Goal: Task Accomplishment & Management: Use online tool/utility

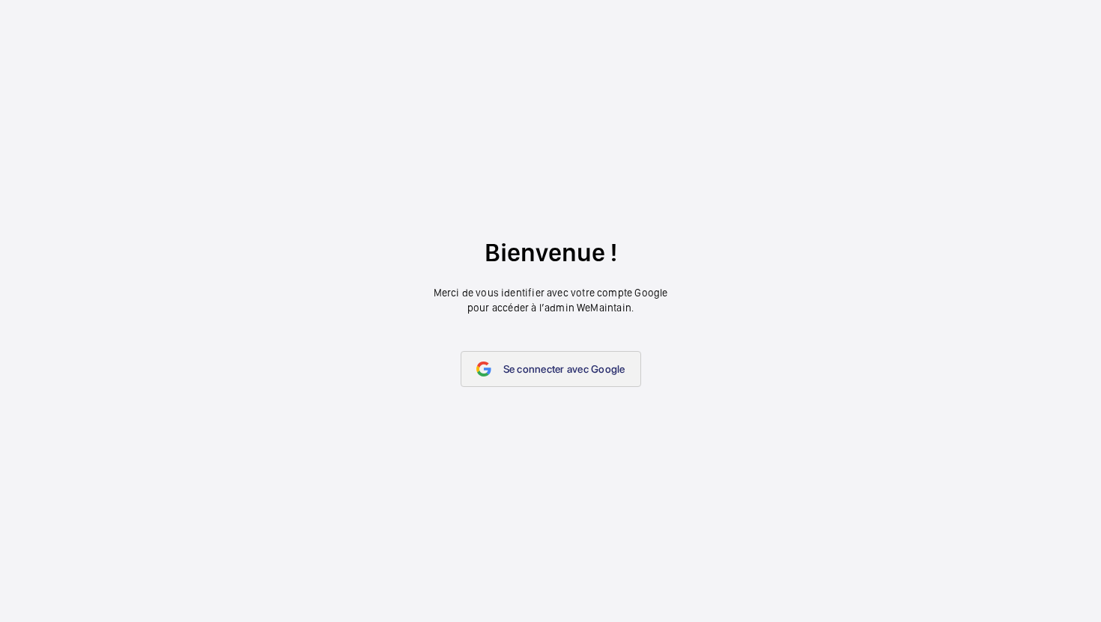
click at [578, 379] on link "Se connecter avec Google" at bounding box center [551, 369] width 180 height 36
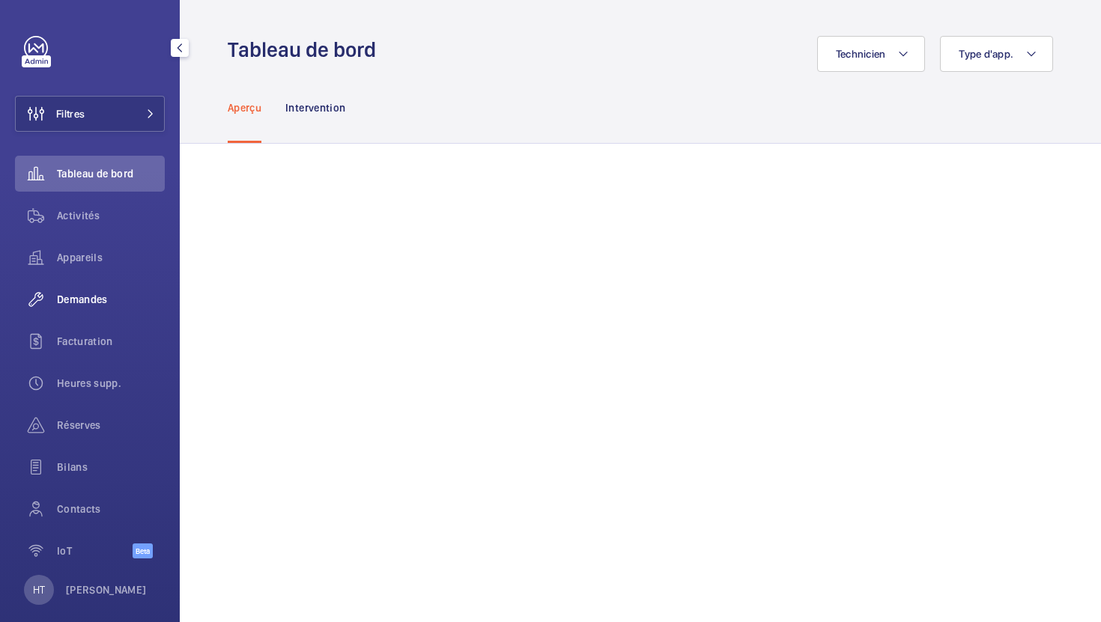
click at [100, 302] on span "Demandes" at bounding box center [111, 299] width 108 height 15
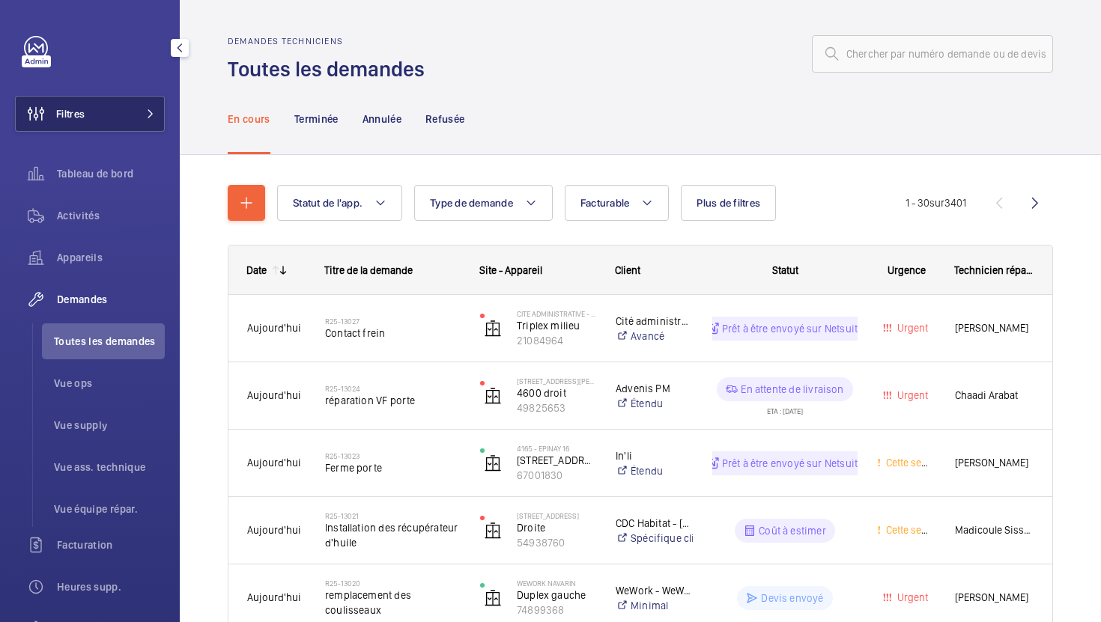
click at [112, 100] on button "Filtres" at bounding box center [90, 114] width 150 height 36
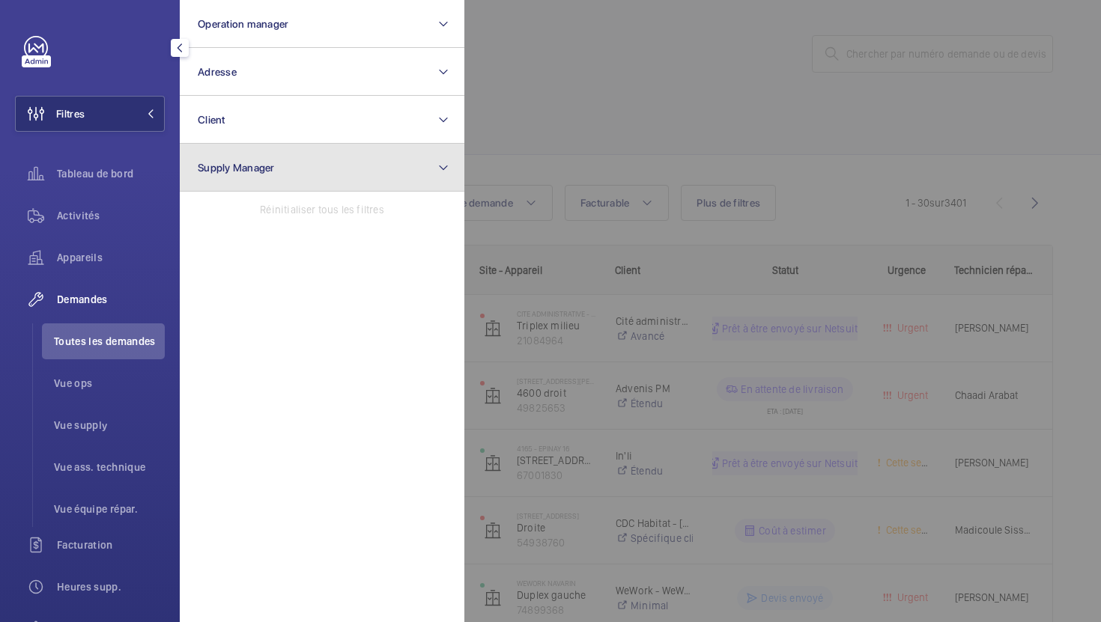
click at [275, 163] on button "Supply Manager" at bounding box center [322, 168] width 285 height 48
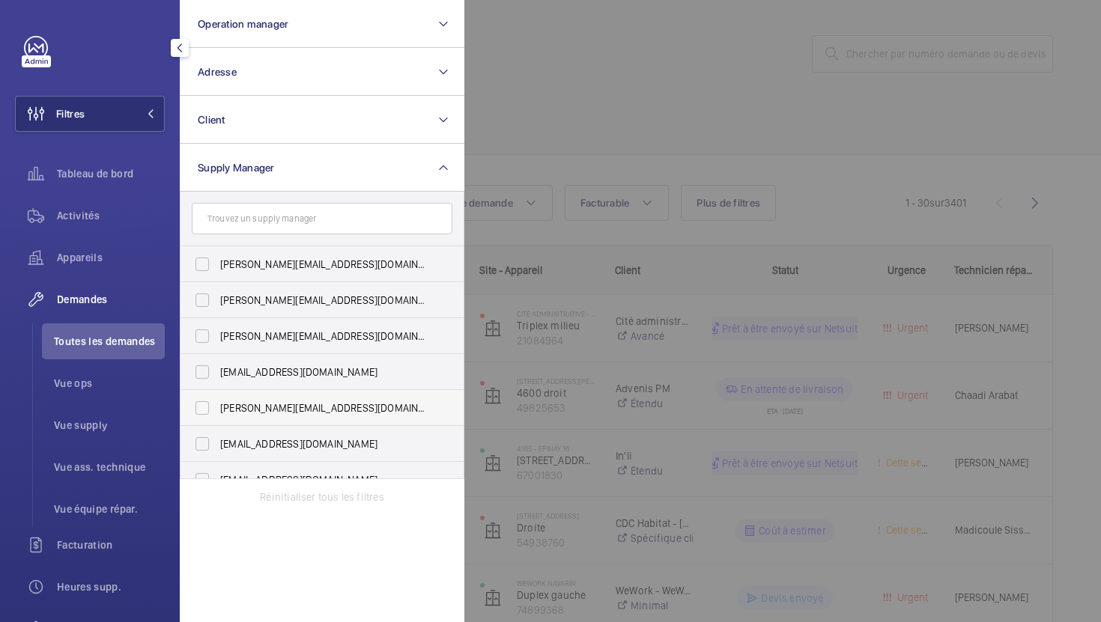
click at [280, 414] on span "[PERSON_NAME][EMAIL_ADDRESS][DOMAIN_NAME]" at bounding box center [323, 408] width 206 height 15
click at [217, 414] on input "[PERSON_NAME][EMAIL_ADDRESS][DOMAIN_NAME]" at bounding box center [202, 408] width 30 height 30
checkbox input "true"
click at [638, 102] on div at bounding box center [1014, 311] width 1101 height 622
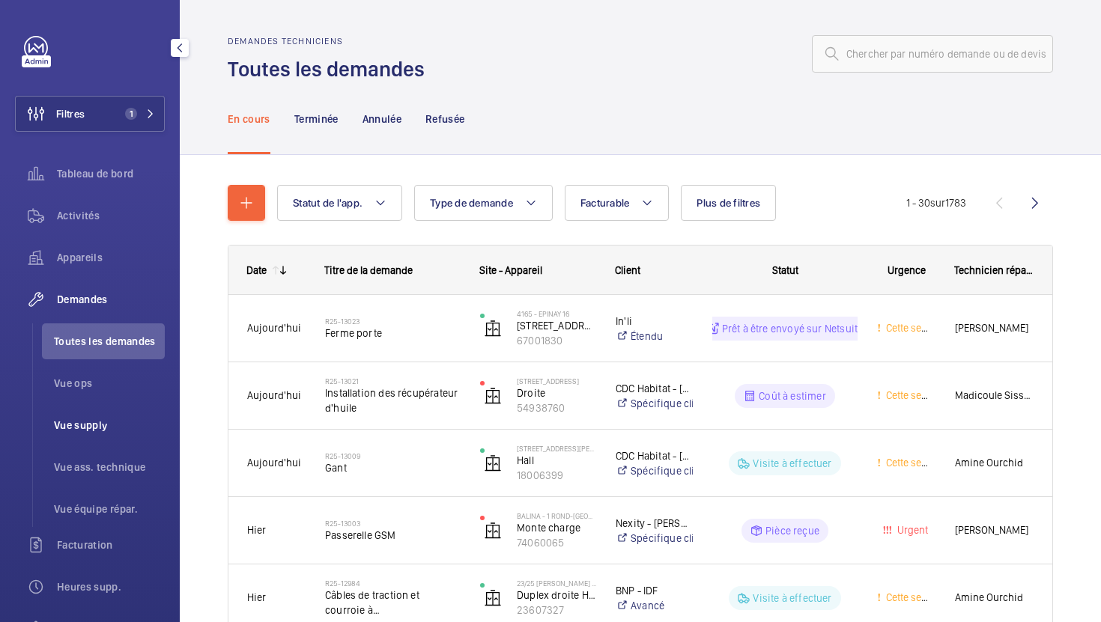
click at [99, 425] on span "Vue supply" at bounding box center [109, 425] width 111 height 15
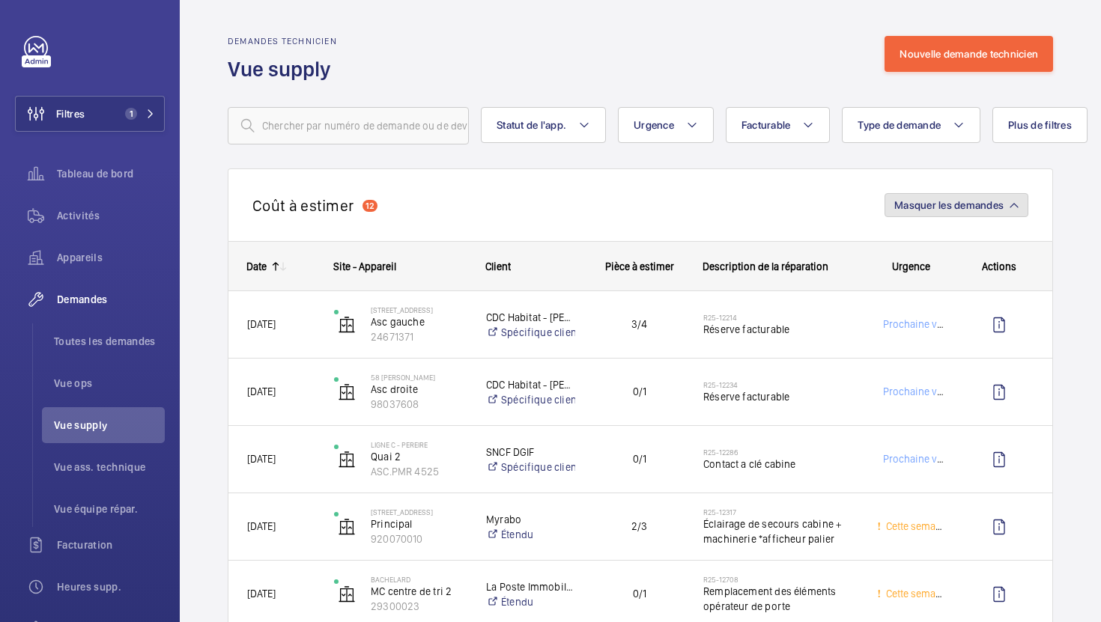
click at [920, 208] on span "Masquer les demandes" at bounding box center [948, 205] width 109 height 12
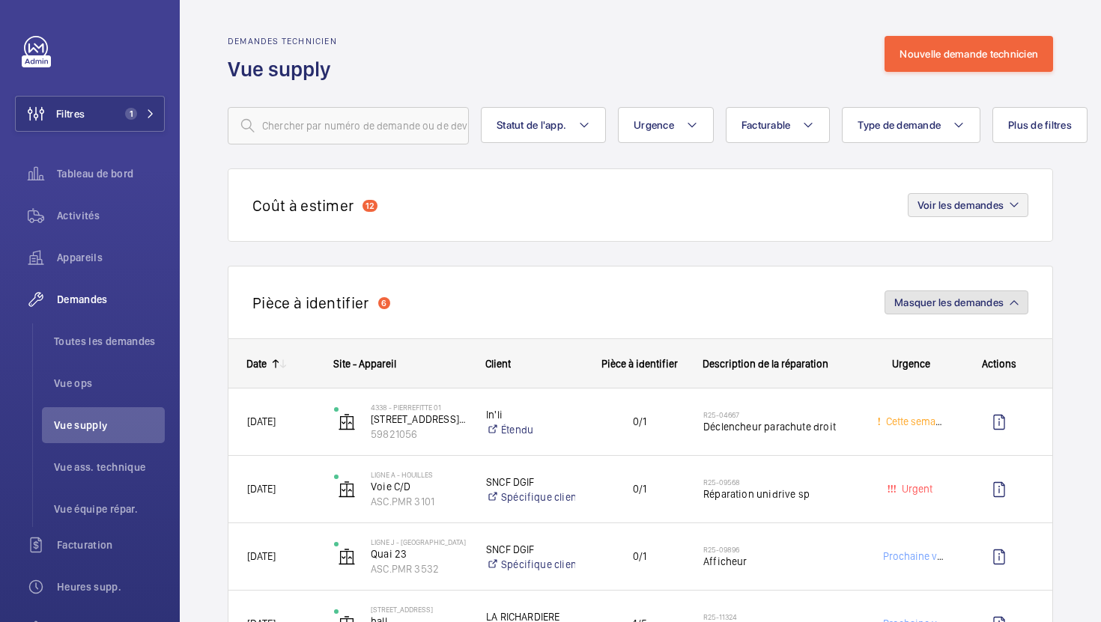
click at [963, 310] on button "Masquer les demandes" at bounding box center [956, 303] width 144 height 24
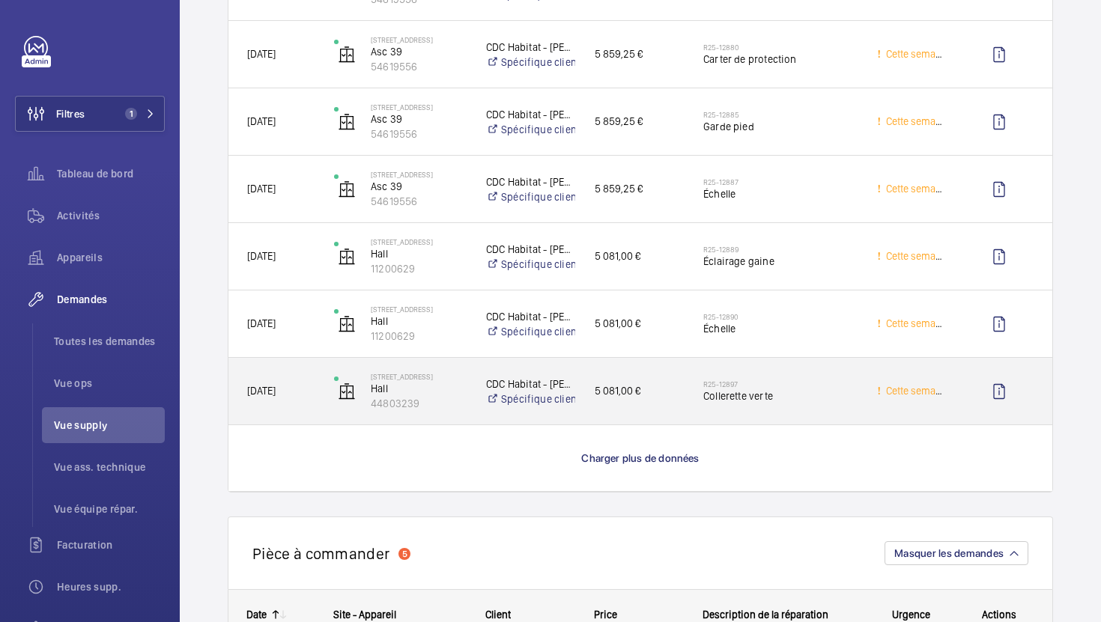
scroll to position [1422, 0]
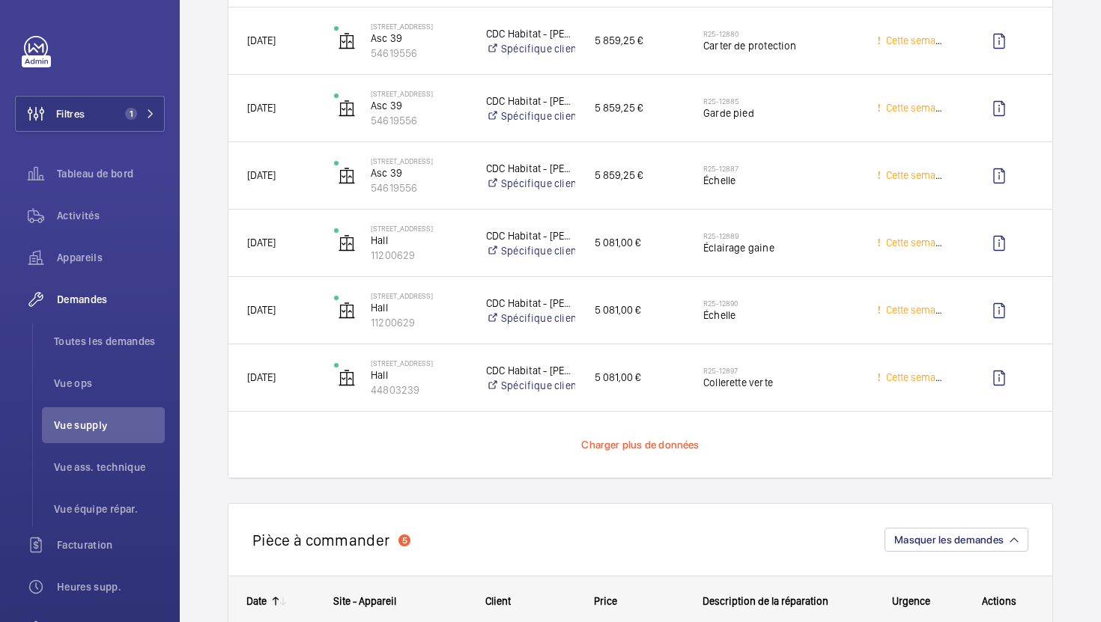
click at [664, 441] on span "Charger plus de données" at bounding box center [640, 445] width 118 height 12
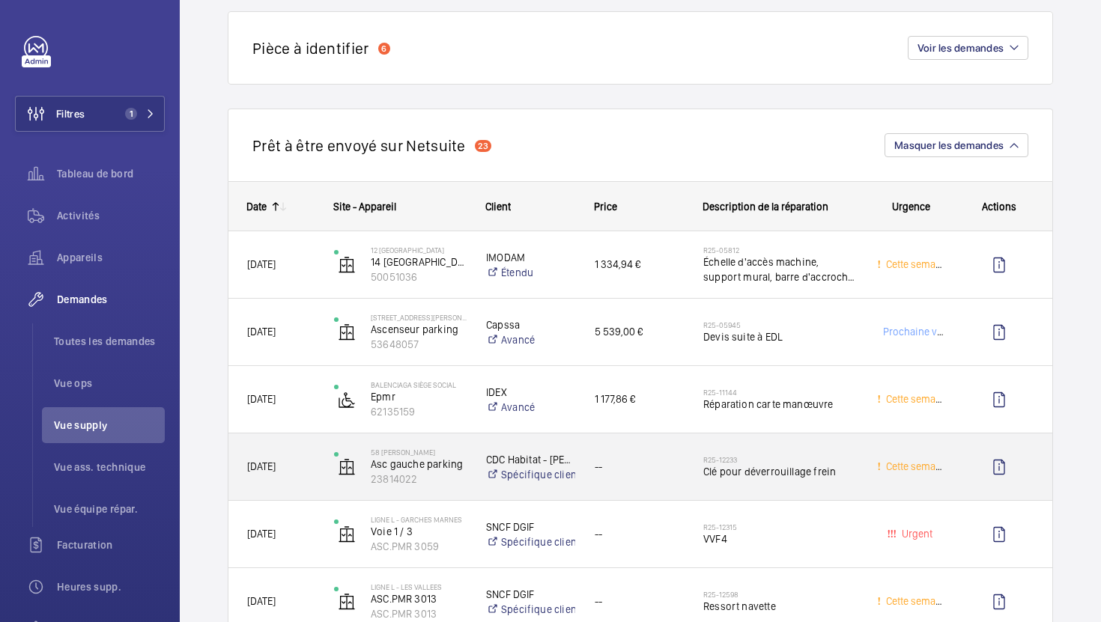
scroll to position [0, 0]
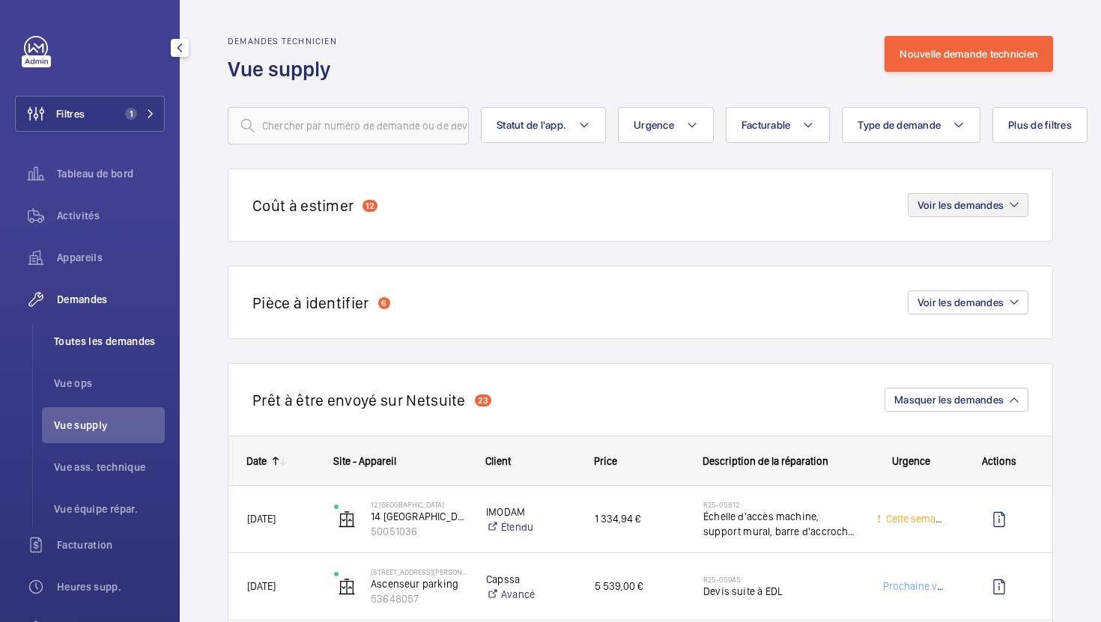
click at [135, 333] on li "Toutes les demandes" at bounding box center [103, 342] width 123 height 36
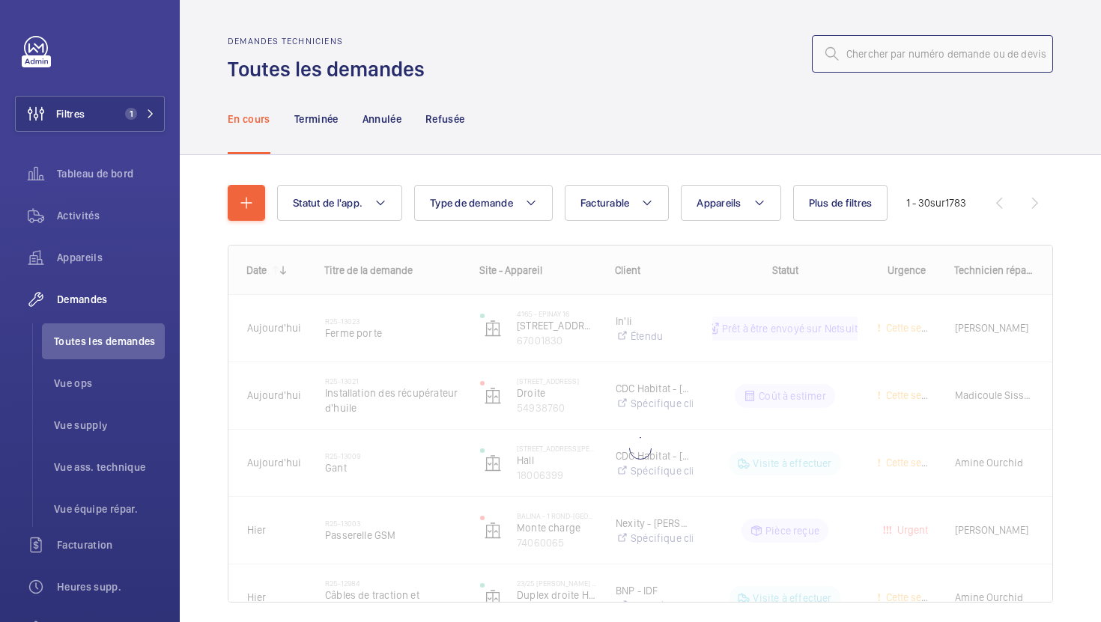
click at [886, 45] on input "text" at bounding box center [932, 53] width 241 height 37
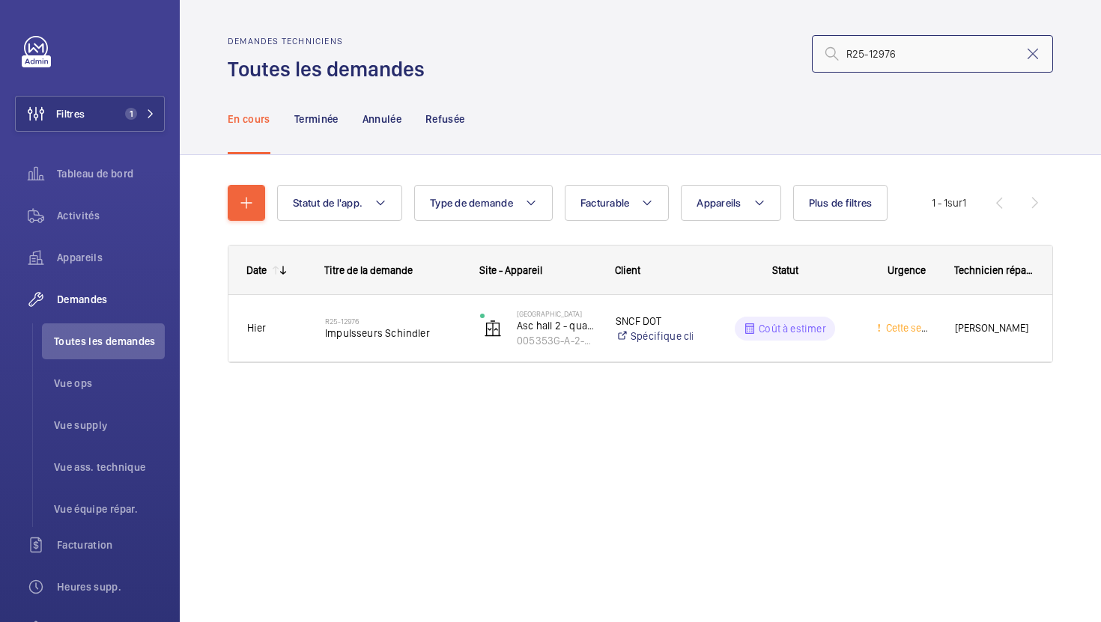
type input "R25-12976"
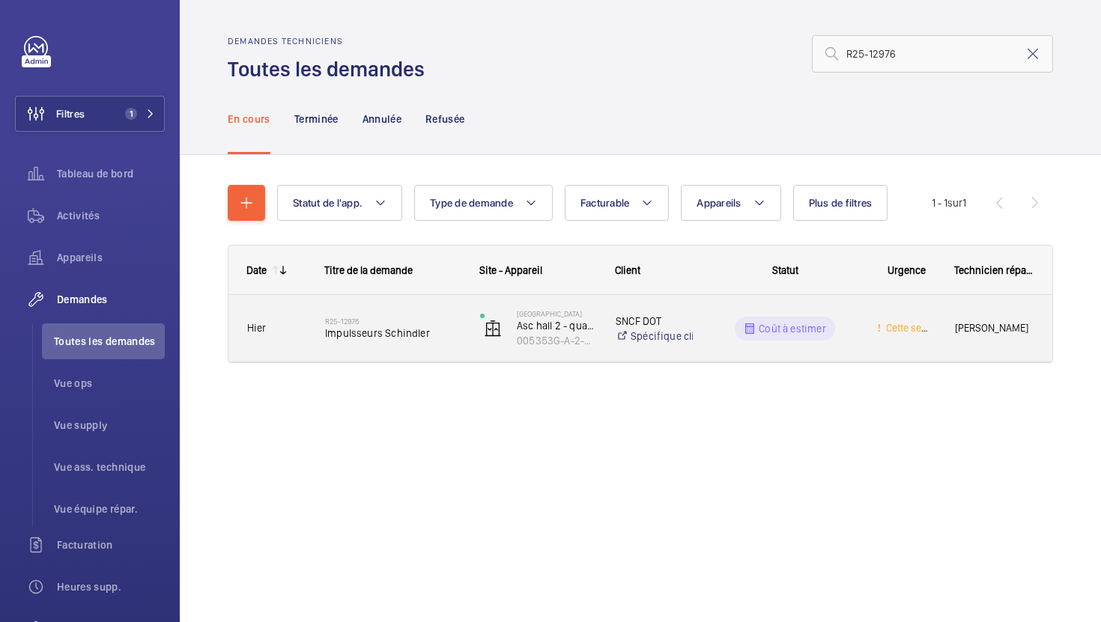
click at [442, 354] on div "R25-12976 Impulsseurs Schindler" at bounding box center [384, 328] width 154 height 67
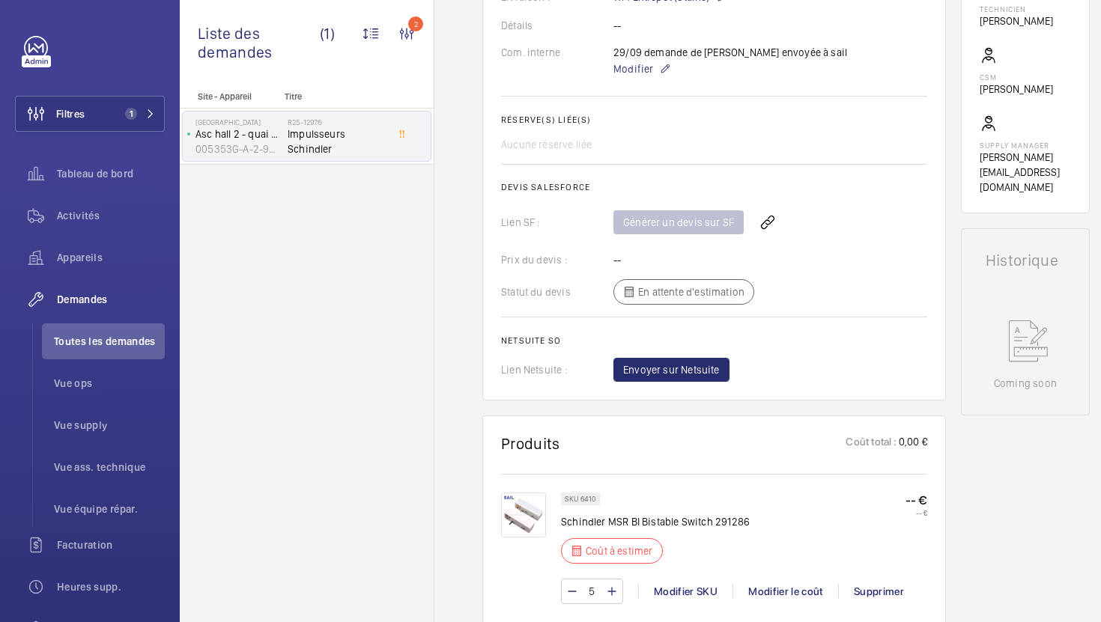
scroll to position [652, 0]
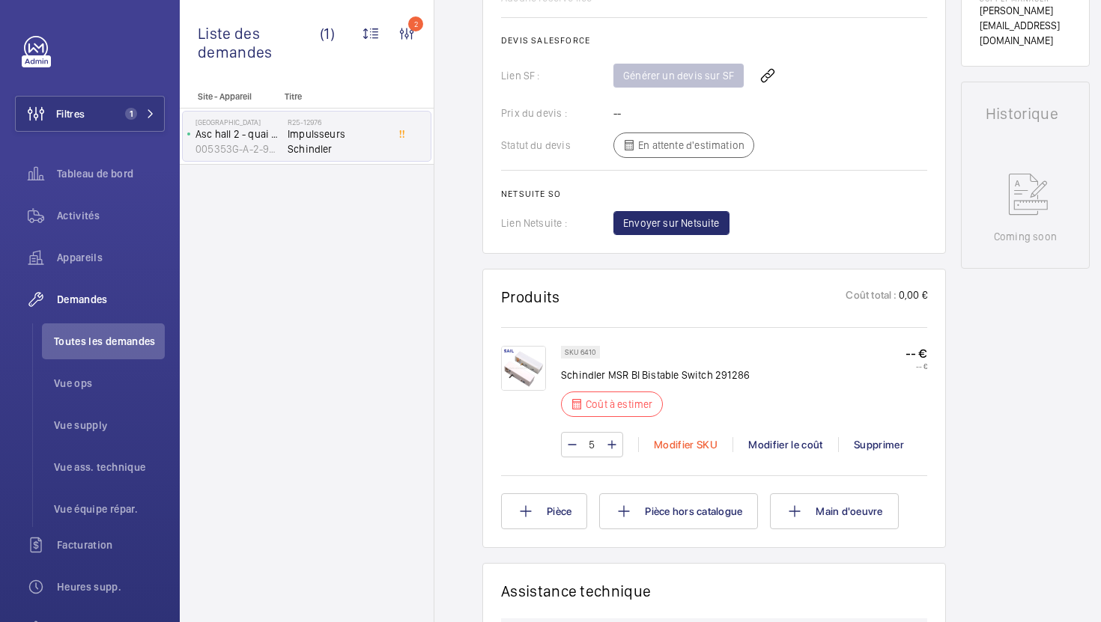
click at [692, 449] on div "Modifier SKU" at bounding box center [685, 444] width 94 height 15
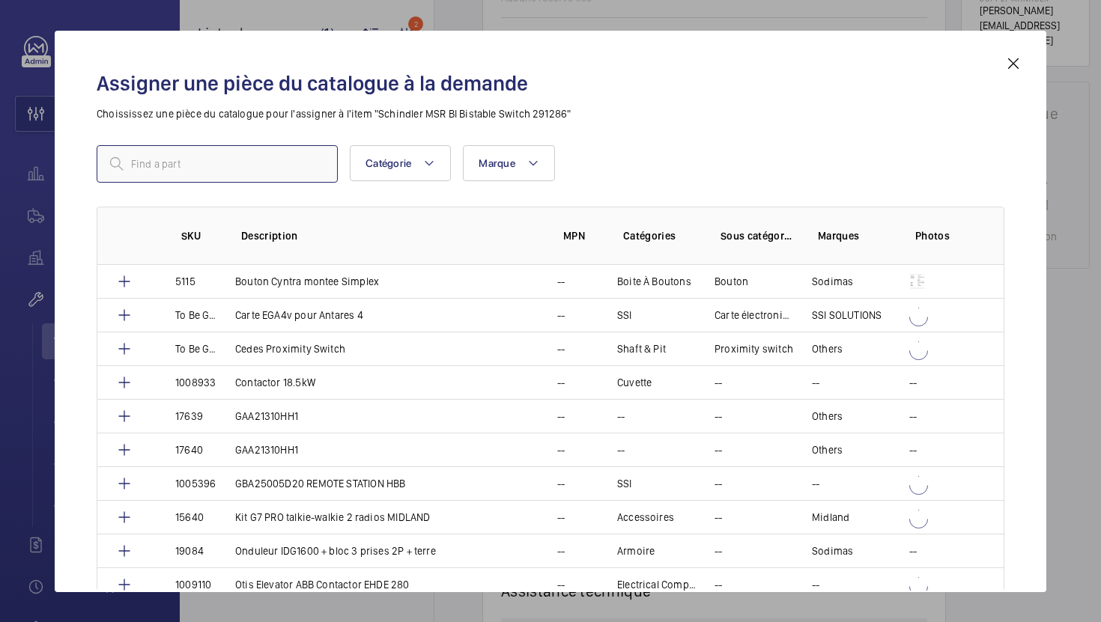
click at [279, 169] on input "text" at bounding box center [217, 163] width 241 height 37
type input "4"
click at [1016, 65] on mat-icon at bounding box center [1013, 64] width 18 height 18
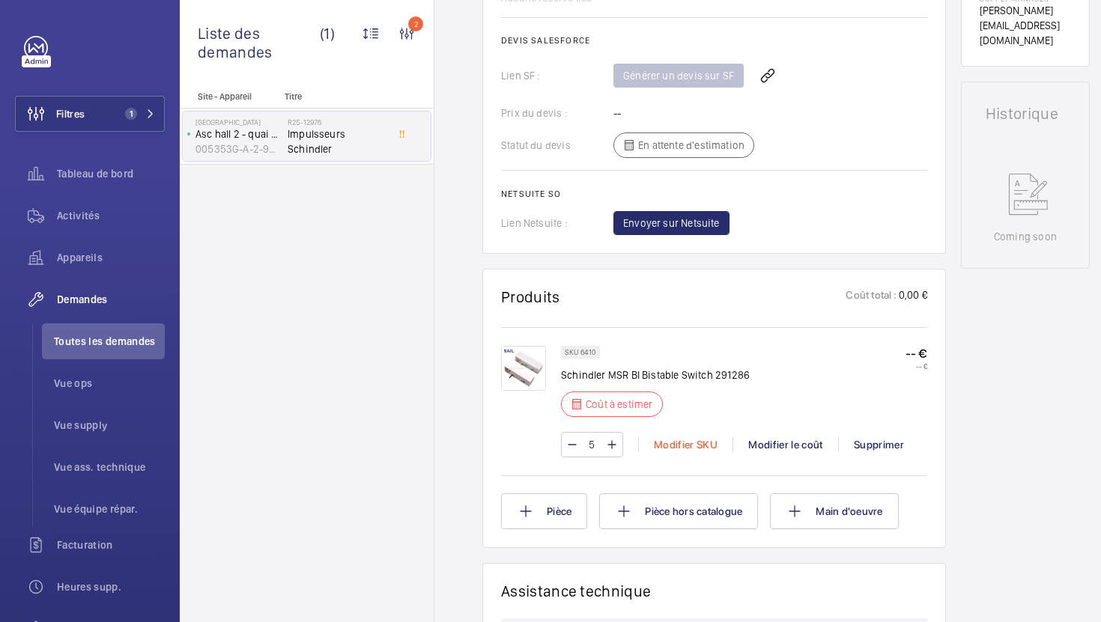
click at [685, 443] on div "Modifier SKU" at bounding box center [685, 444] width 94 height 15
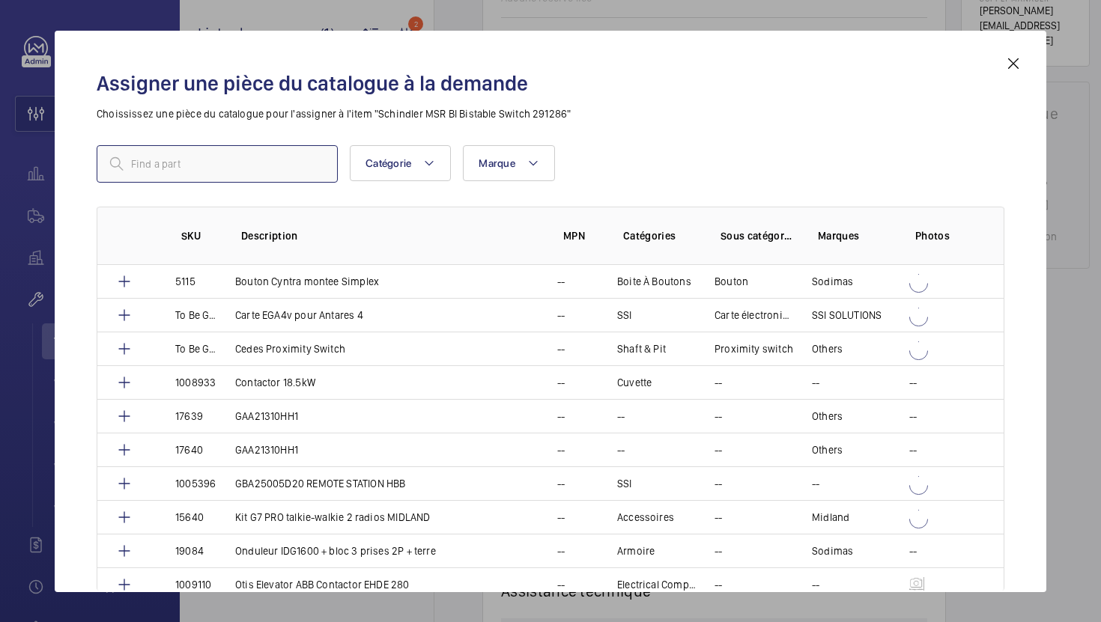
click at [271, 168] on input "text" at bounding box center [217, 163] width 241 height 37
type input "4"
click at [1010, 72] on div "Assigner une pièce du catalogue à la demande Choississez une pièce du catalogue…" at bounding box center [551, 324] width 944 height 538
click at [1015, 55] on mat-icon at bounding box center [1013, 64] width 18 height 18
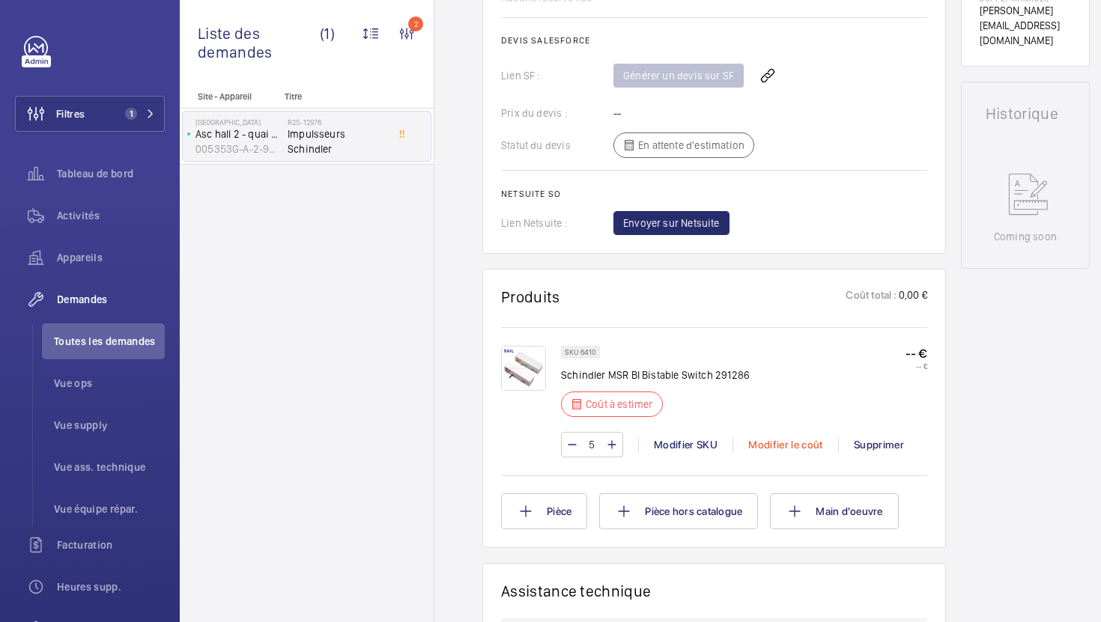
click at [766, 446] on div "Modifier le coût" at bounding box center [785, 444] width 106 height 15
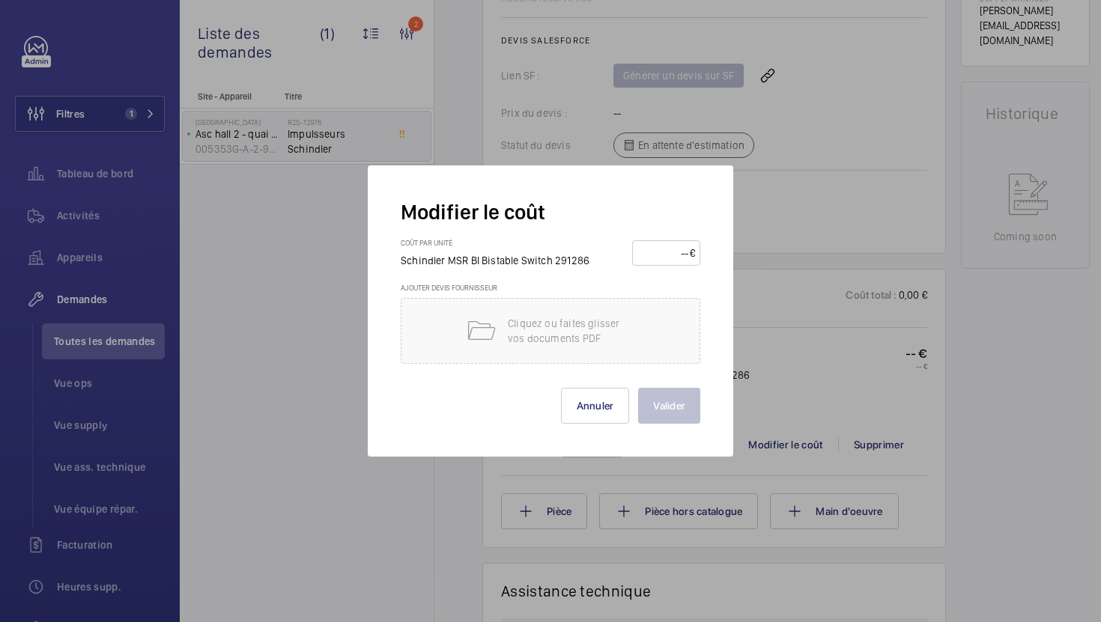
click at [646, 249] on input "number" at bounding box center [663, 253] width 52 height 24
type input "45"
click at [638, 388] on button "Valider" at bounding box center [669, 406] width 62 height 36
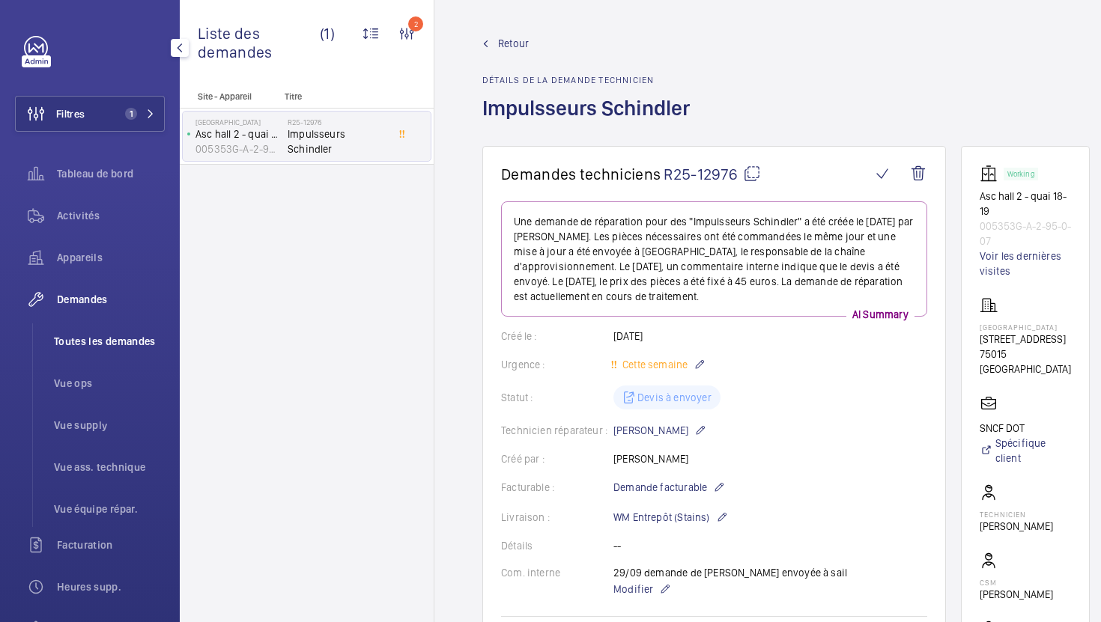
click at [87, 353] on li "Toutes les demandes" at bounding box center [103, 342] width 123 height 36
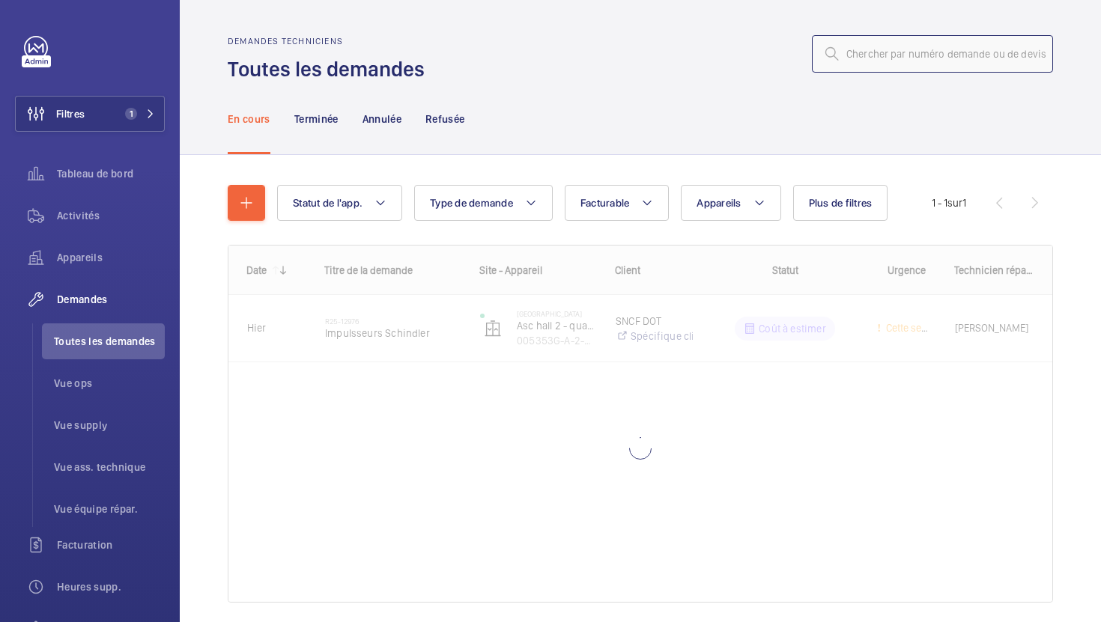
click at [945, 70] on input "text" at bounding box center [932, 53] width 241 height 37
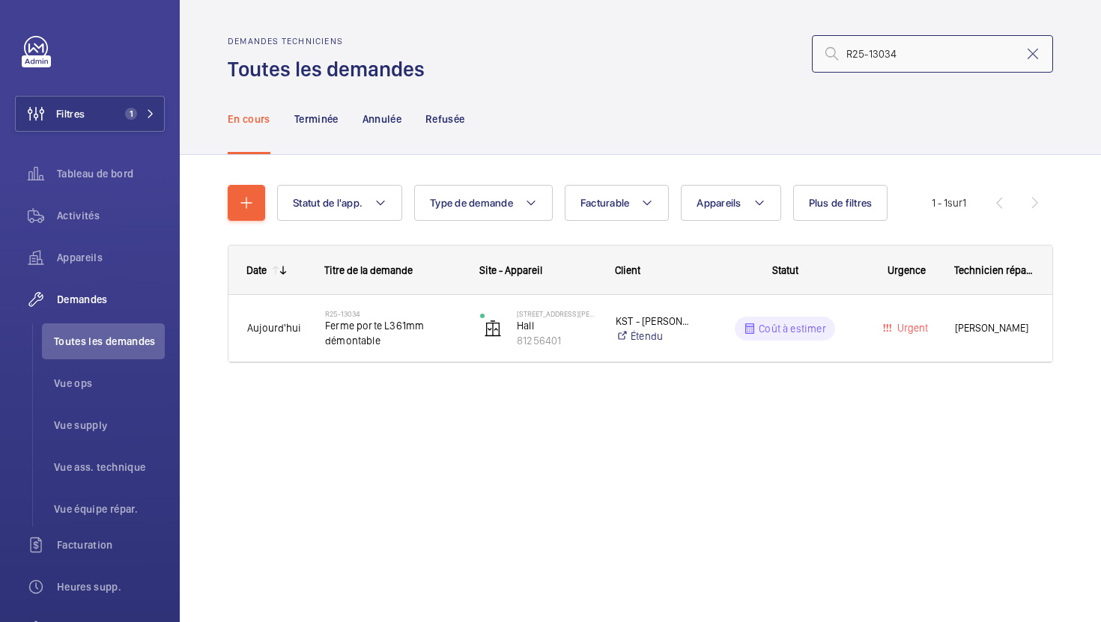
type input "R25-13034"
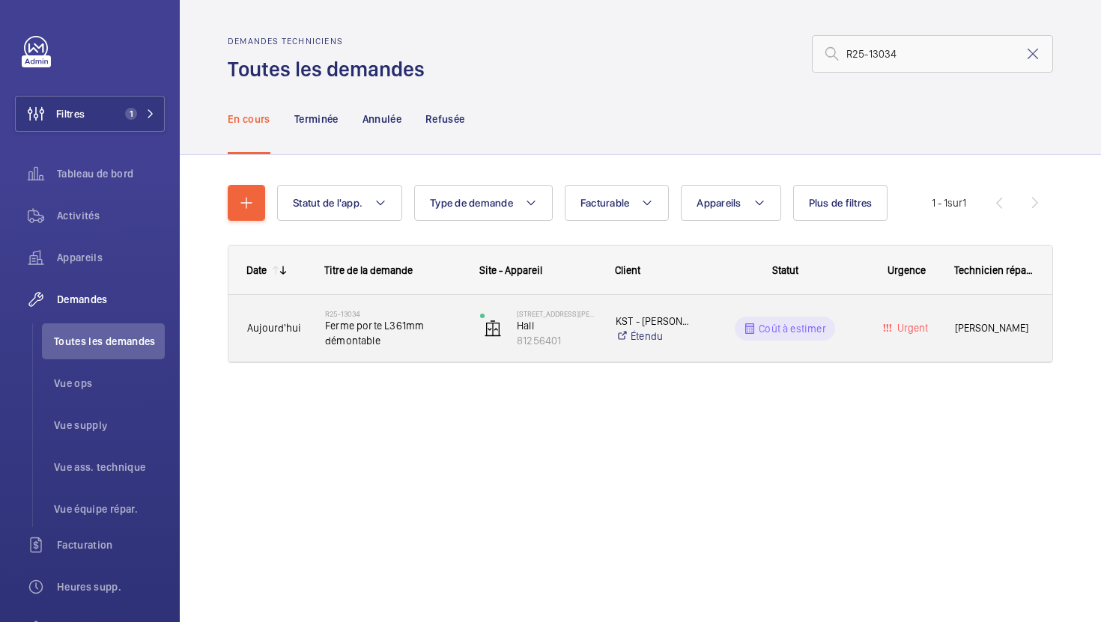
click at [438, 358] on div "R25-13034 Ferme porte L361mm démontable" at bounding box center [384, 328] width 154 height 67
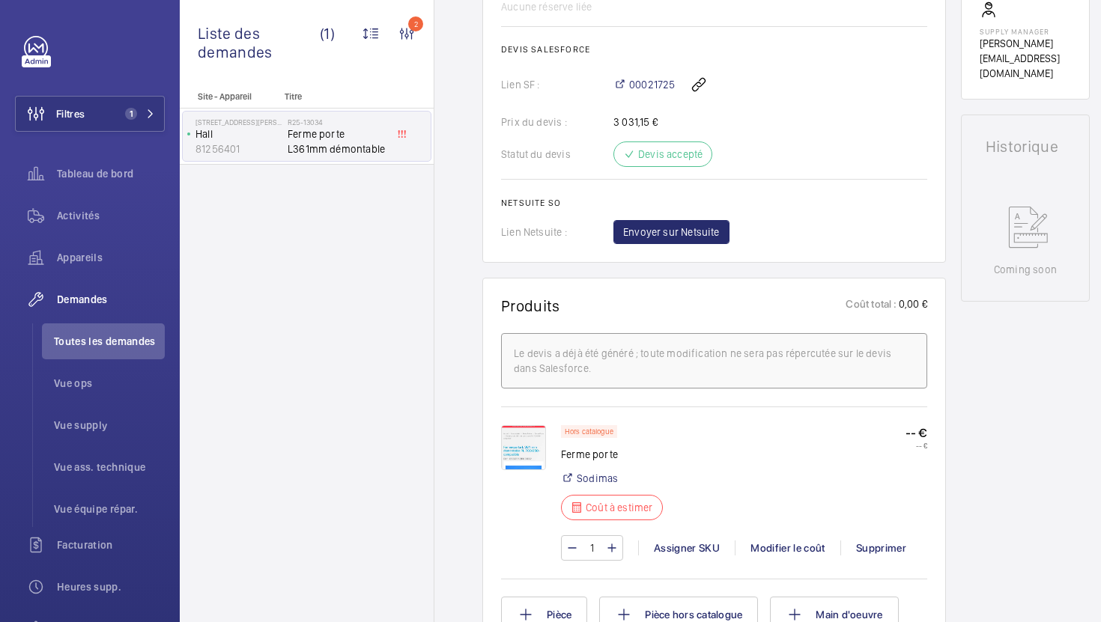
scroll to position [614, 0]
click at [512, 455] on img at bounding box center [523, 447] width 45 height 45
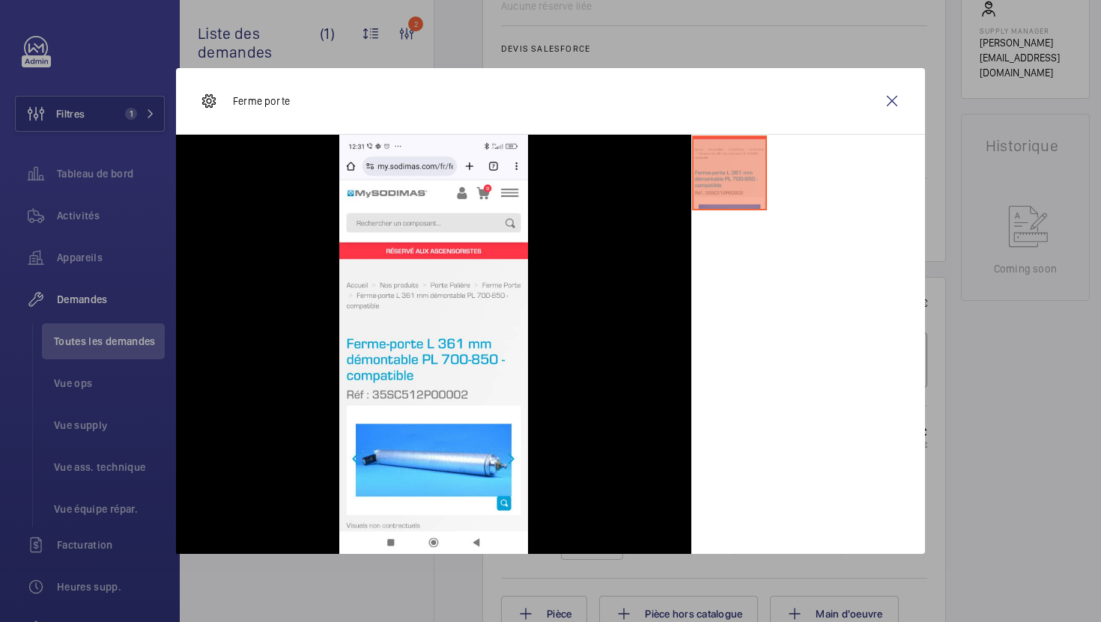
click at [825, 453] on div at bounding box center [808, 344] width 234 height 419
click at [890, 100] on wm-front-icon-button at bounding box center [892, 101] width 36 height 36
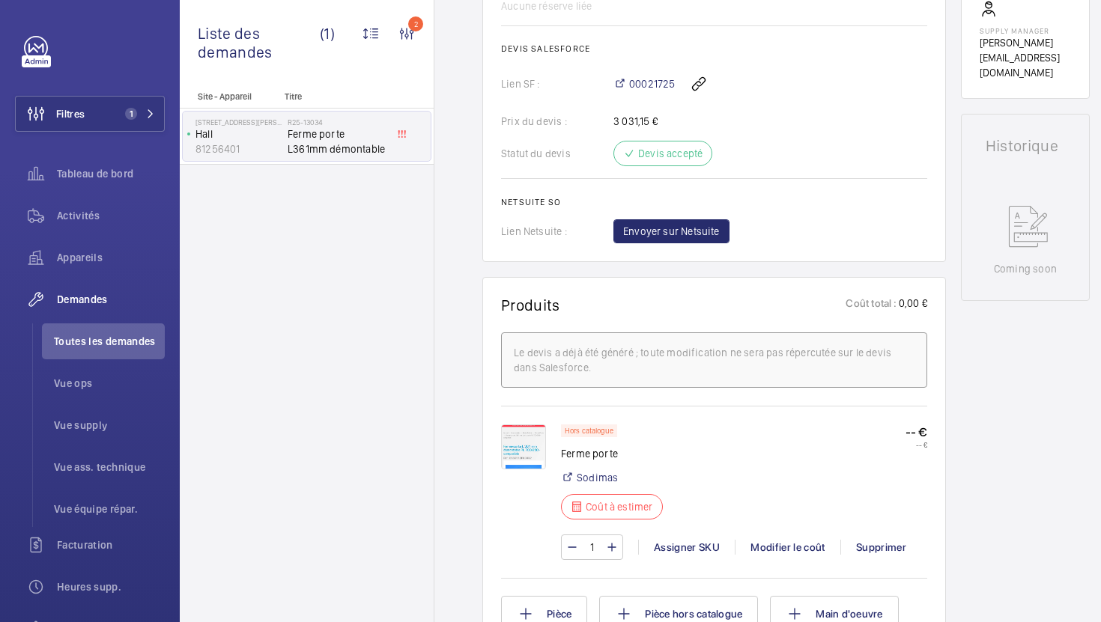
click at [535, 462] on img at bounding box center [523, 447] width 45 height 45
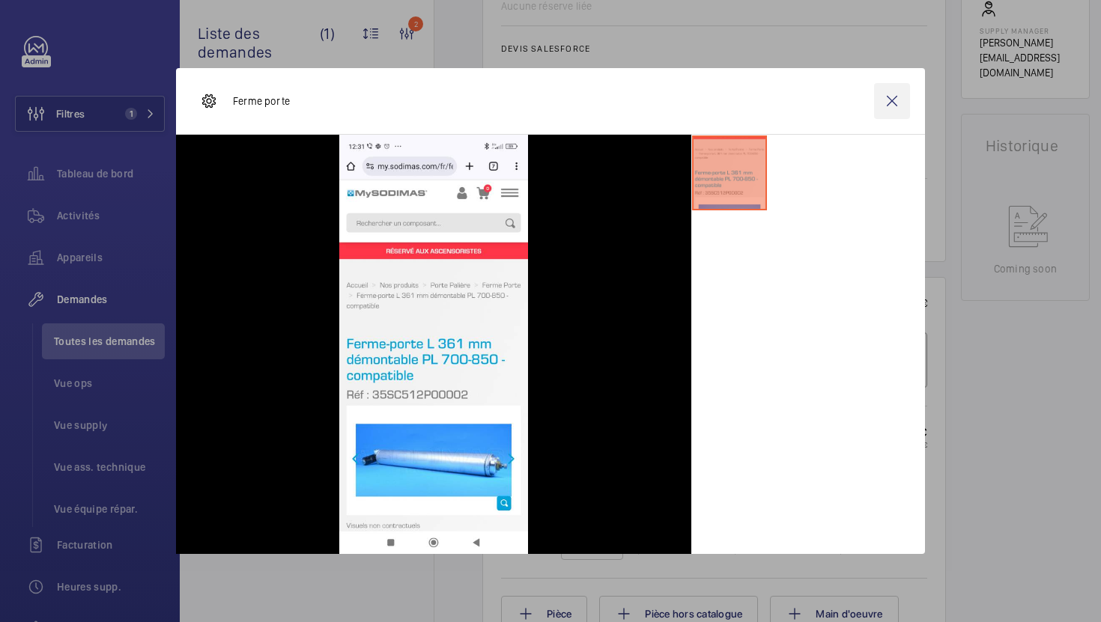
click at [891, 103] on wm-front-icon-button at bounding box center [892, 101] width 36 height 36
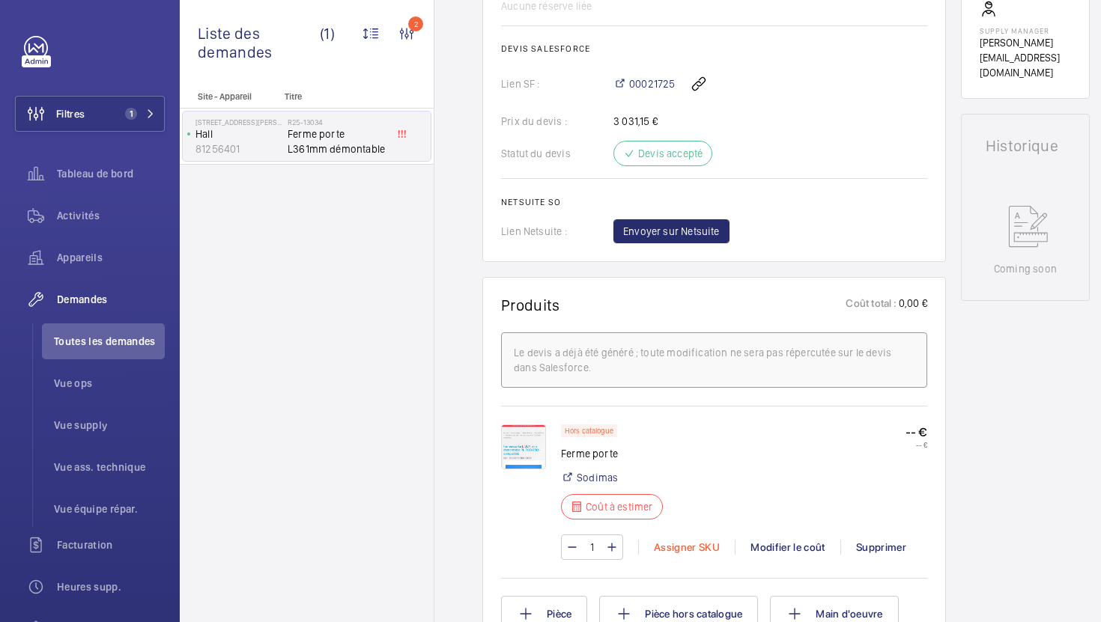
click at [658, 549] on div "Assigner SKU" at bounding box center [686, 547] width 97 height 15
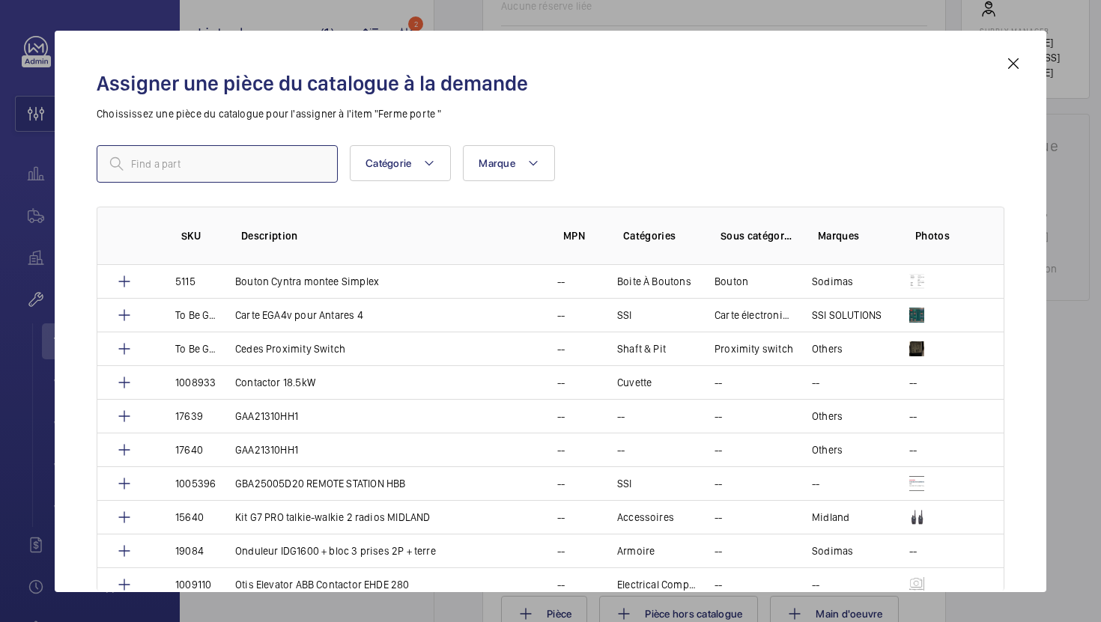
click at [274, 162] on input "text" at bounding box center [217, 163] width 241 height 37
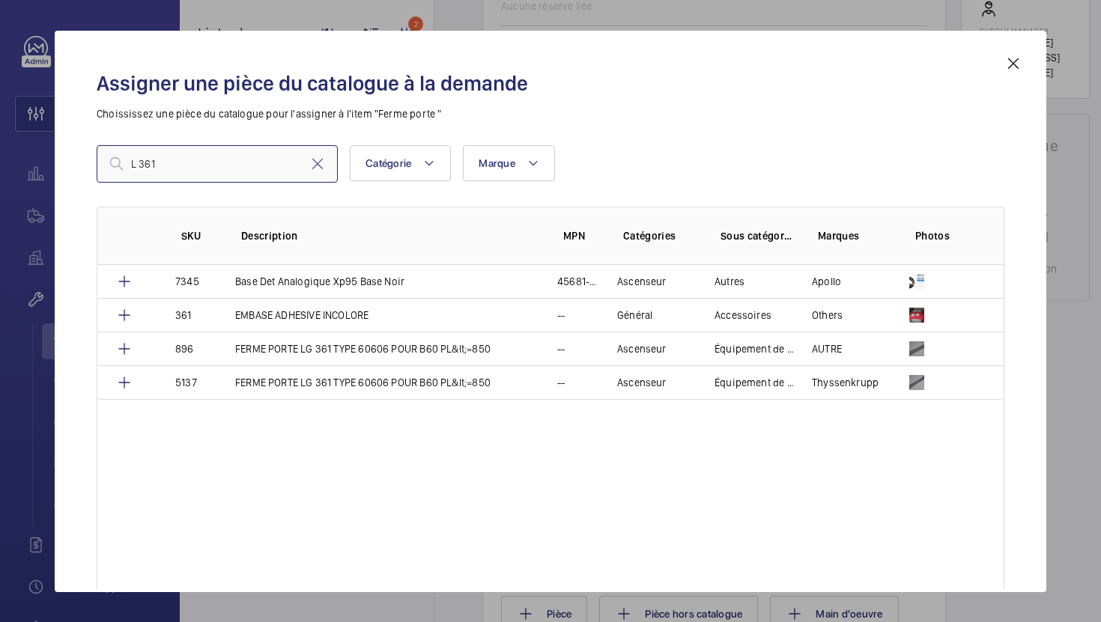
type input "L 361"
click at [1010, 65] on mat-icon at bounding box center [1013, 64] width 18 height 18
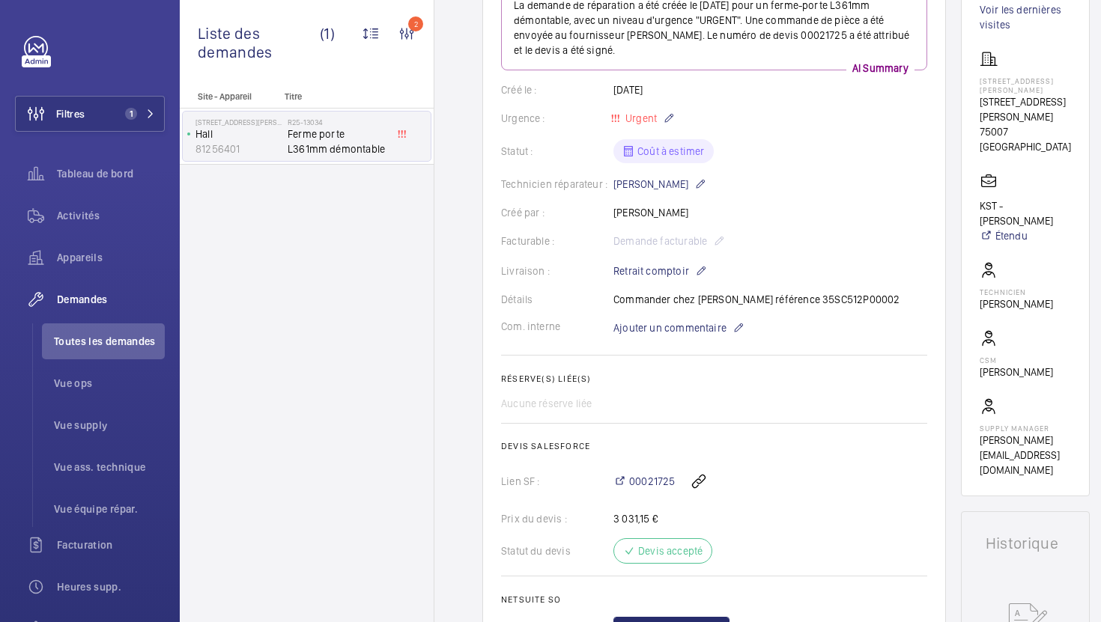
scroll to position [189, 0]
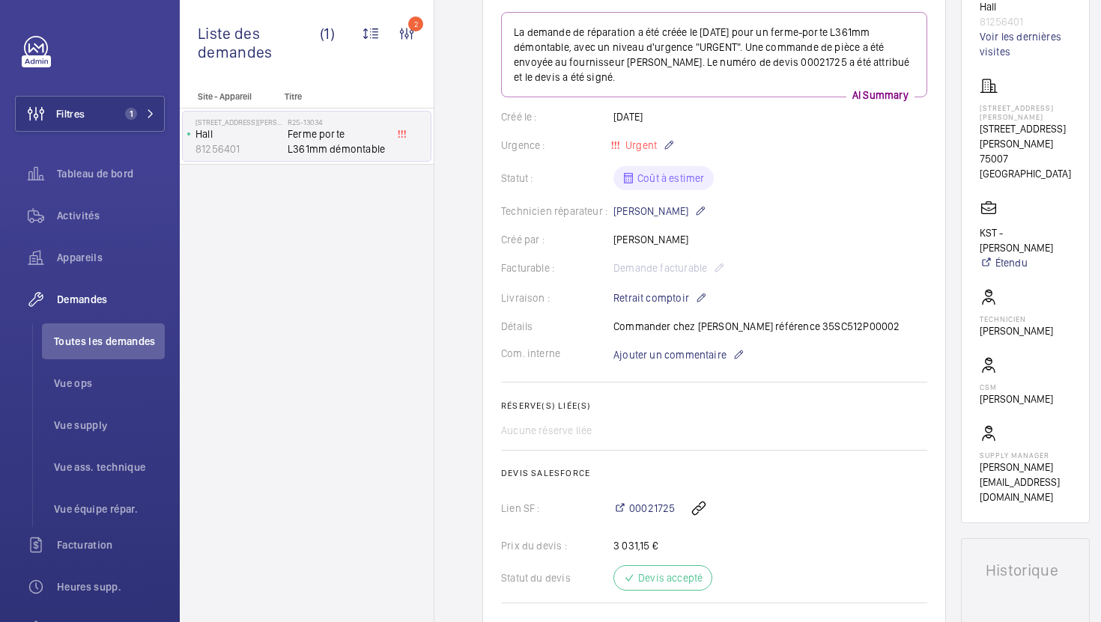
click at [834, 331] on div "Détails Commander chez Sodimas référence 35SC512P00002" at bounding box center [714, 326] width 426 height 15
copy p "35SC512P00002"
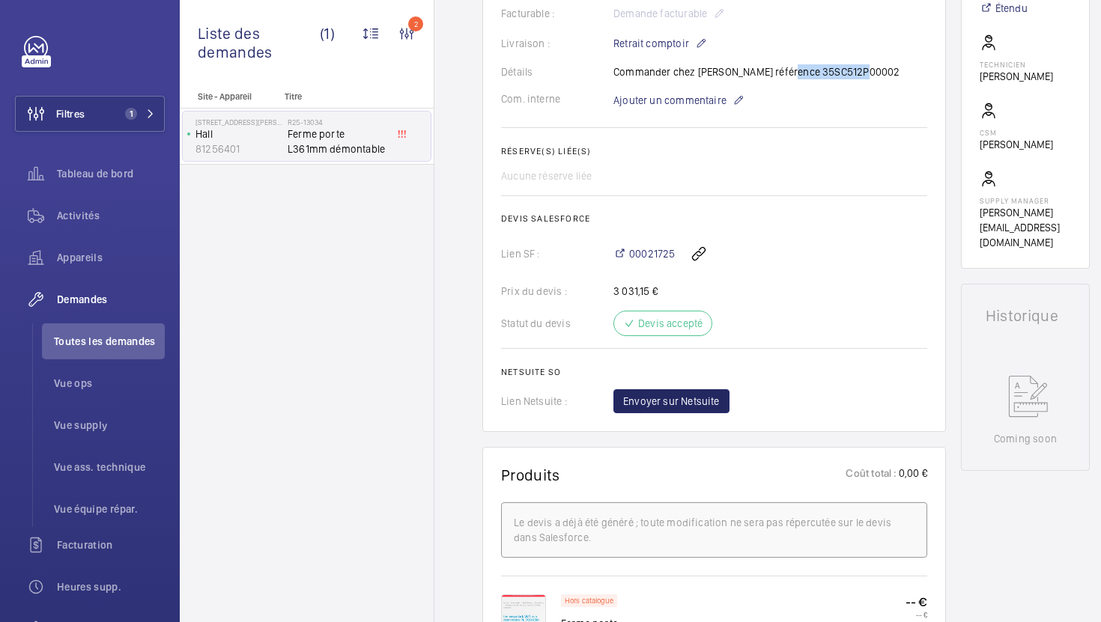
scroll to position [662, 0]
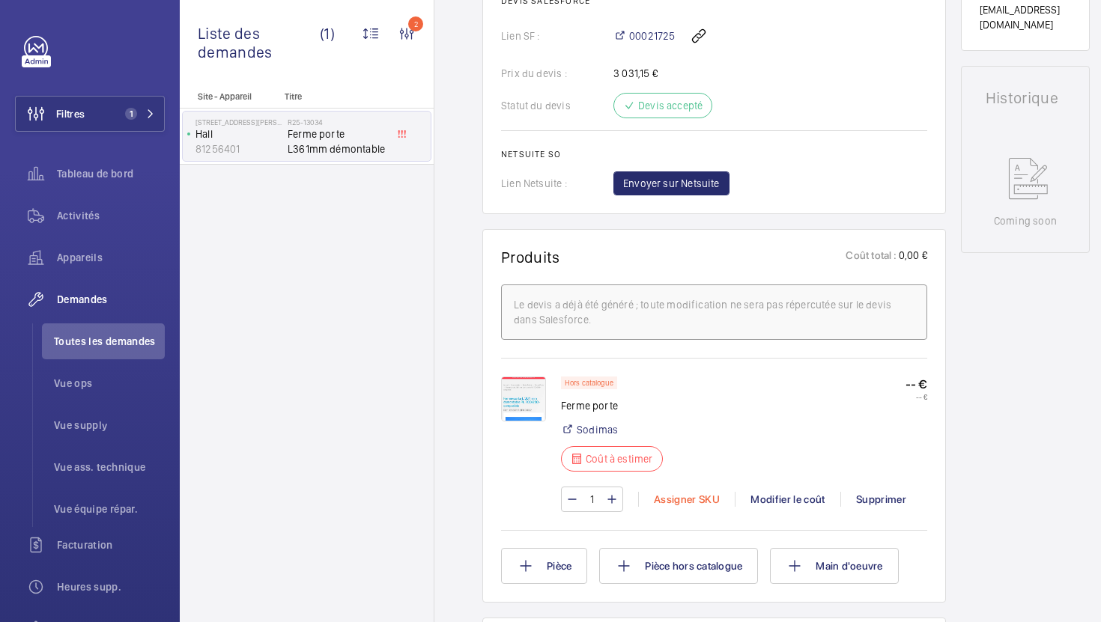
click at [667, 497] on div "Assigner SKU" at bounding box center [686, 499] width 97 height 15
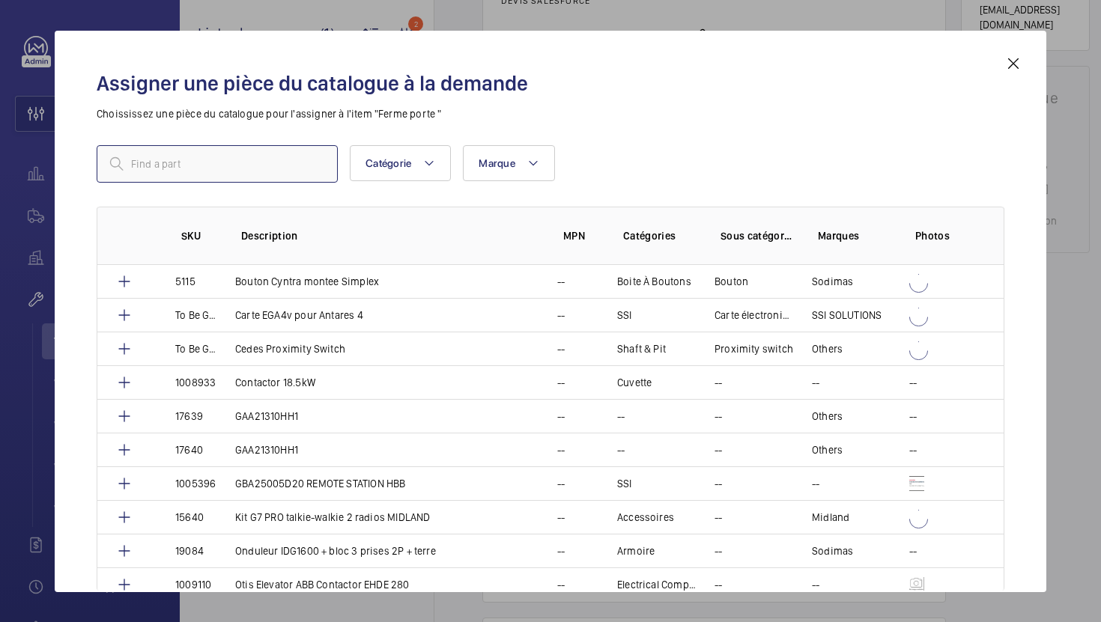
click at [246, 157] on input "text" at bounding box center [217, 163] width 241 height 37
paste input "1010399"
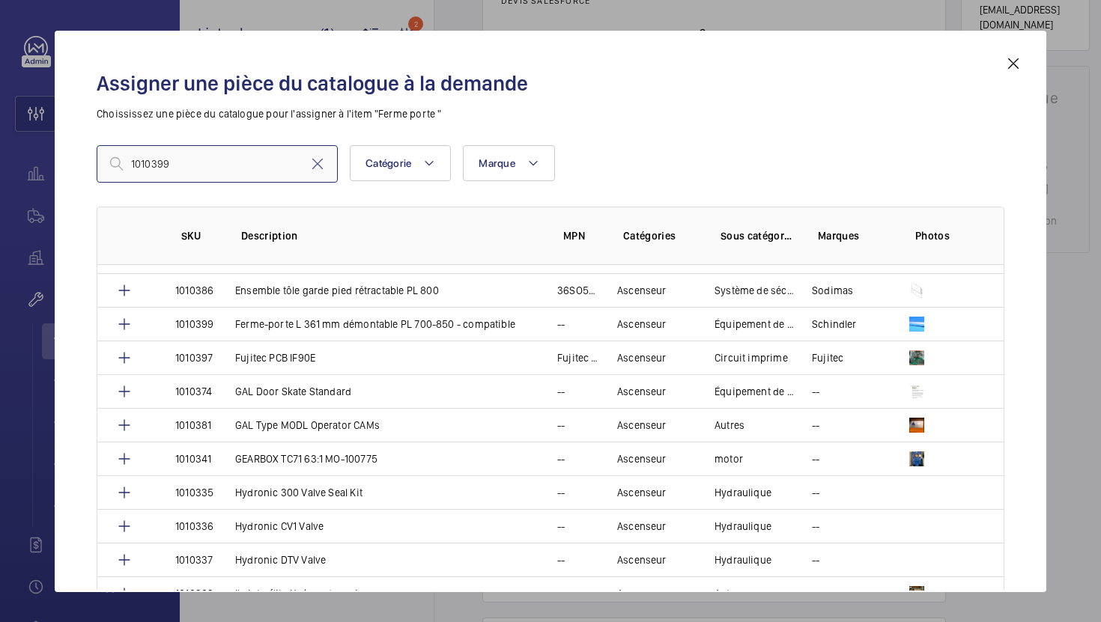
scroll to position [1738, 0]
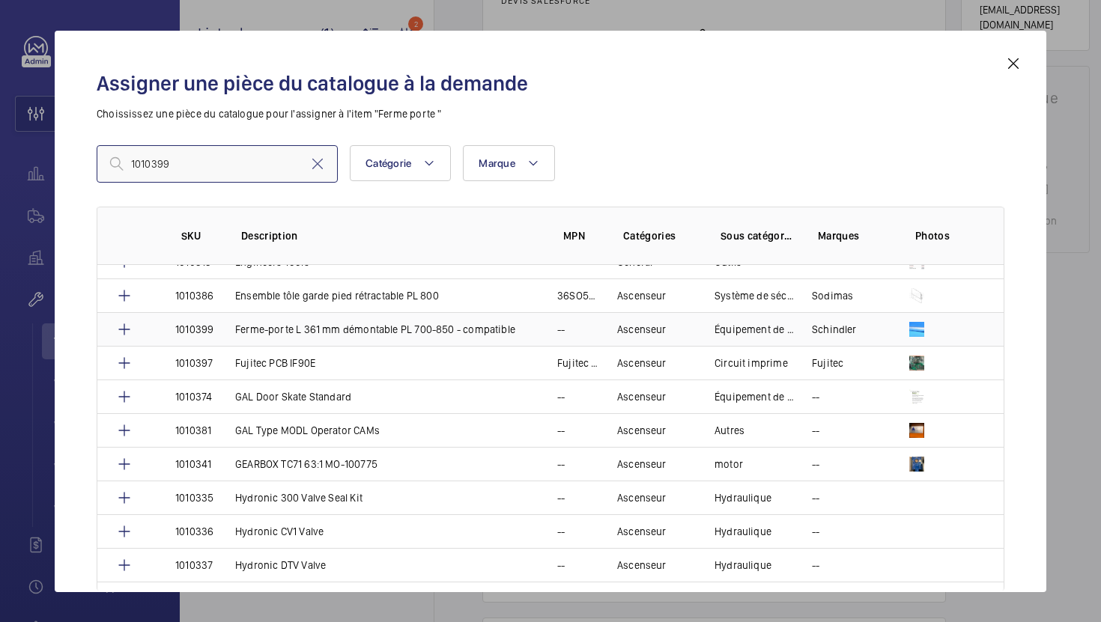
type input "1010399"
click at [404, 340] on td "Ferme-porte L 361 mm démontable PL 700-850 - compatible" at bounding box center [378, 329] width 322 height 34
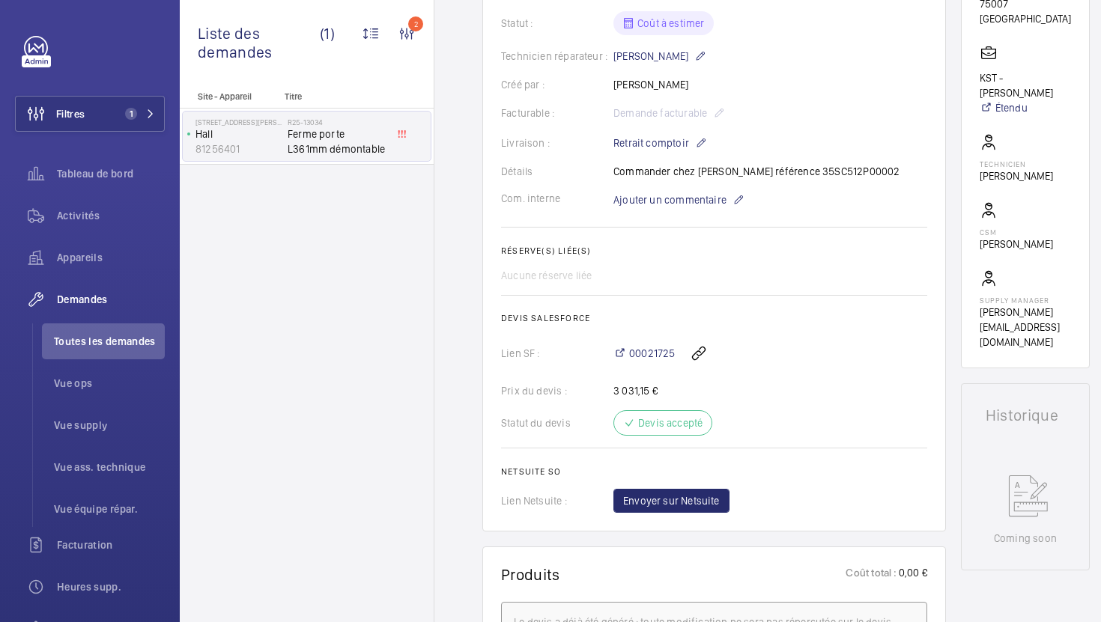
scroll to position [318, 0]
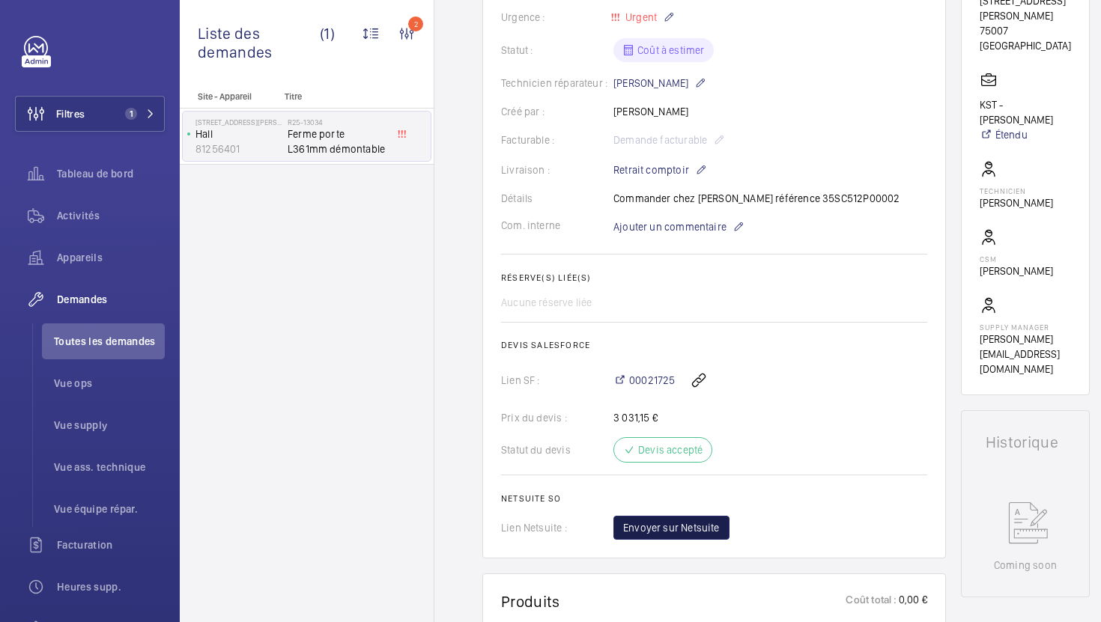
click at [692, 532] on span "Envoyer sur Netsuite" at bounding box center [671, 528] width 97 height 15
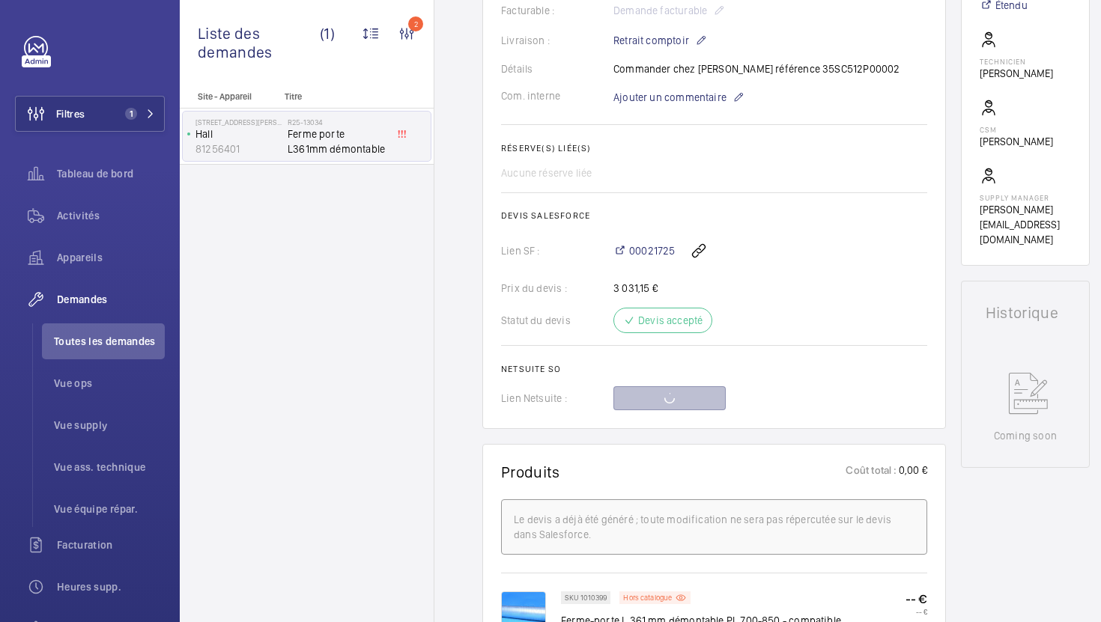
scroll to position [680, 0]
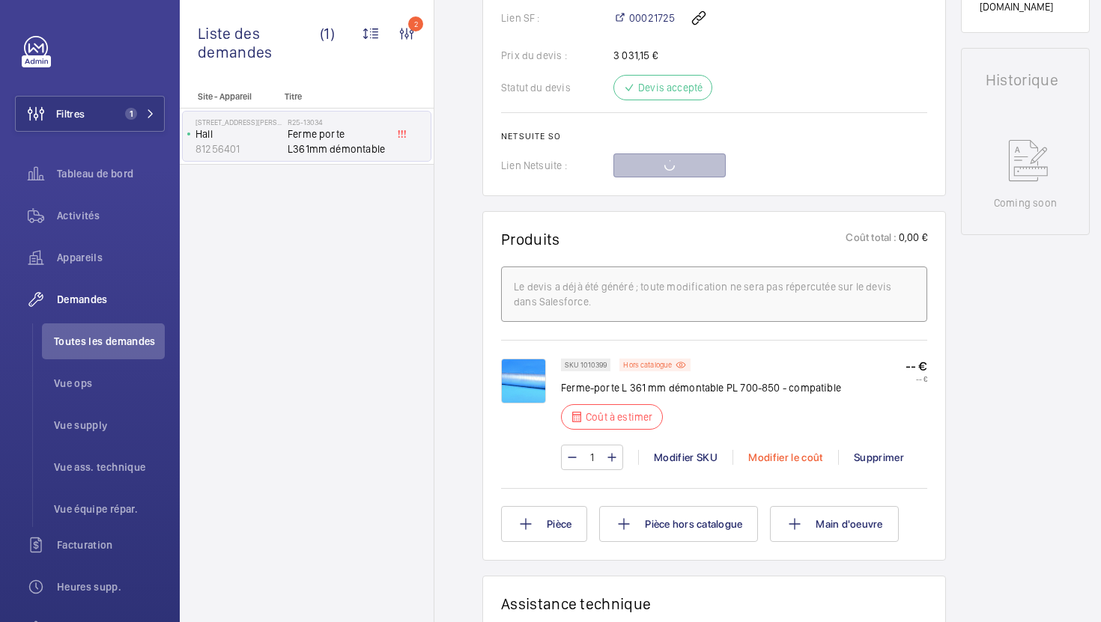
click at [779, 464] on div "Modifier le coût" at bounding box center [785, 457] width 106 height 15
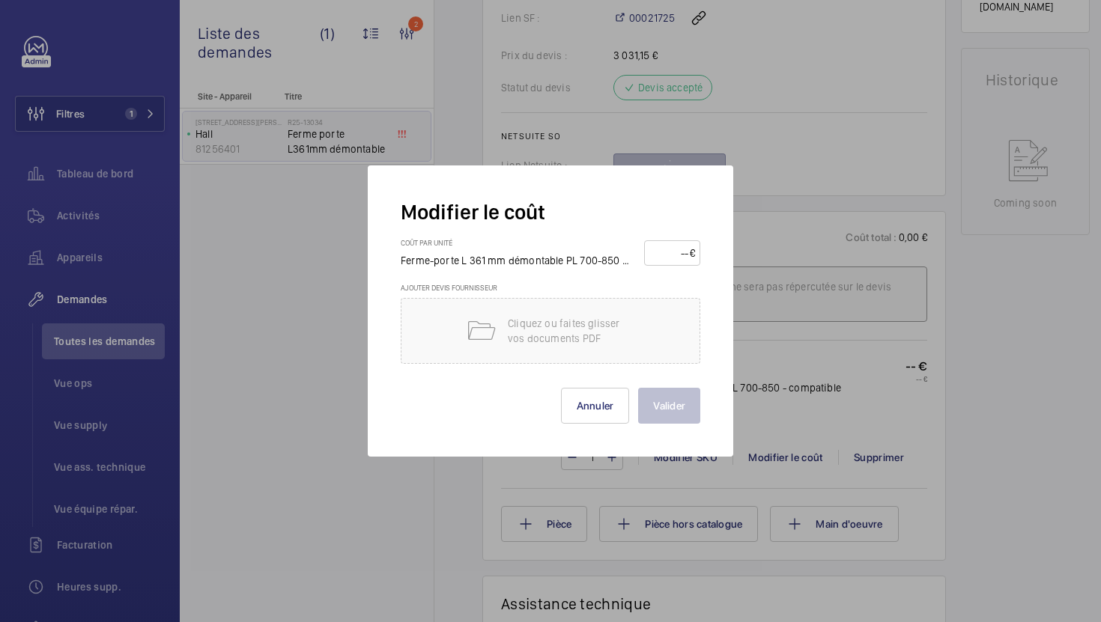
click at [652, 250] on input "number" at bounding box center [669, 253] width 40 height 24
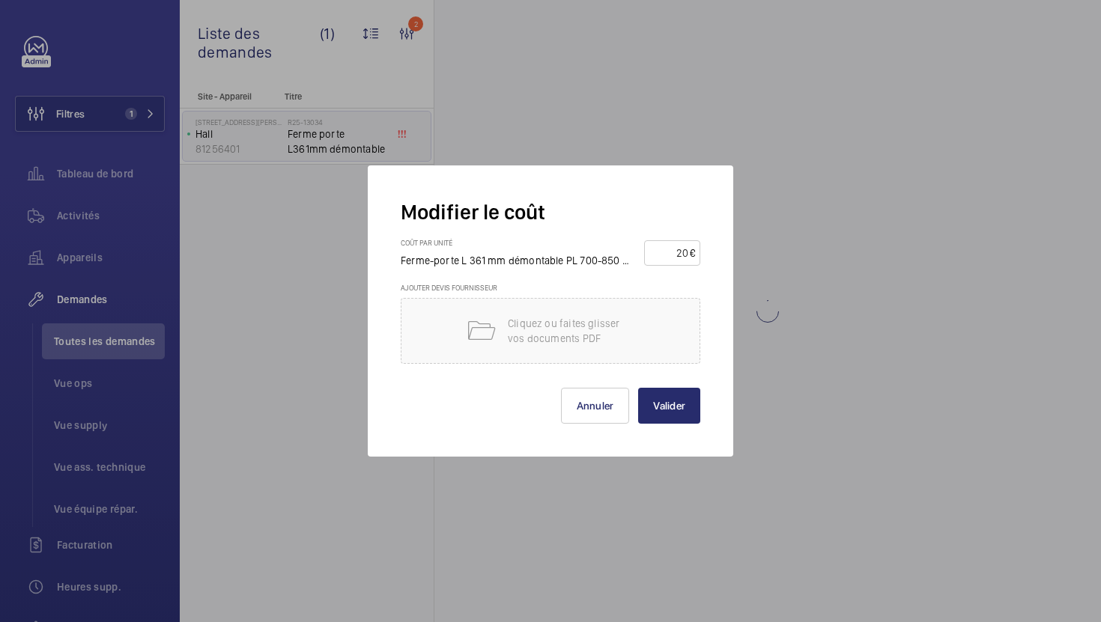
type input "200"
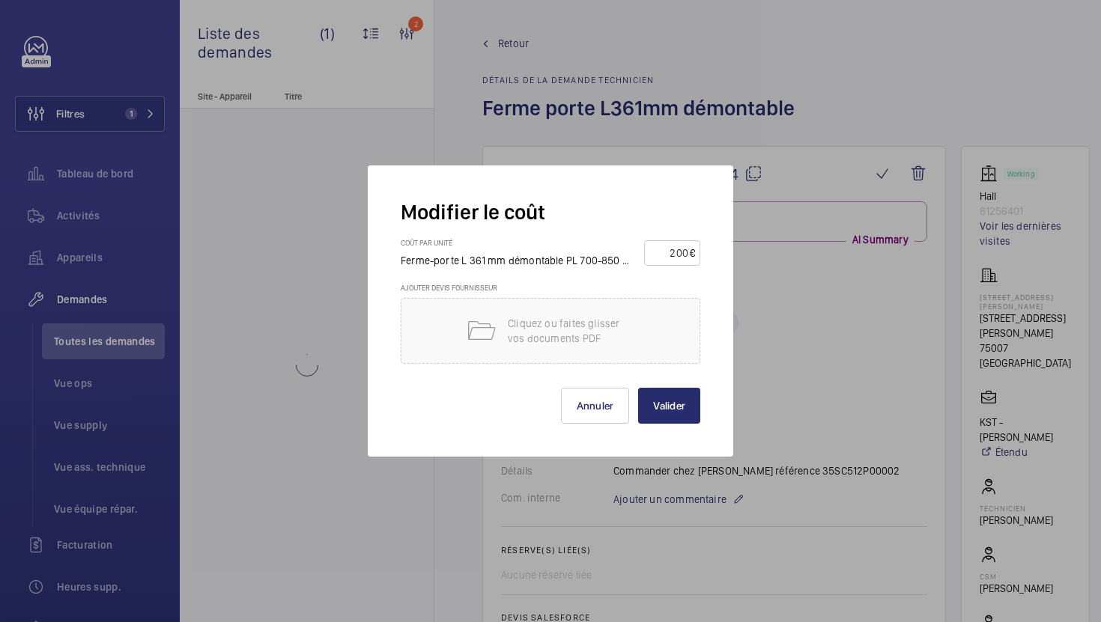
click at [638, 388] on button "Valider" at bounding box center [669, 406] width 62 height 36
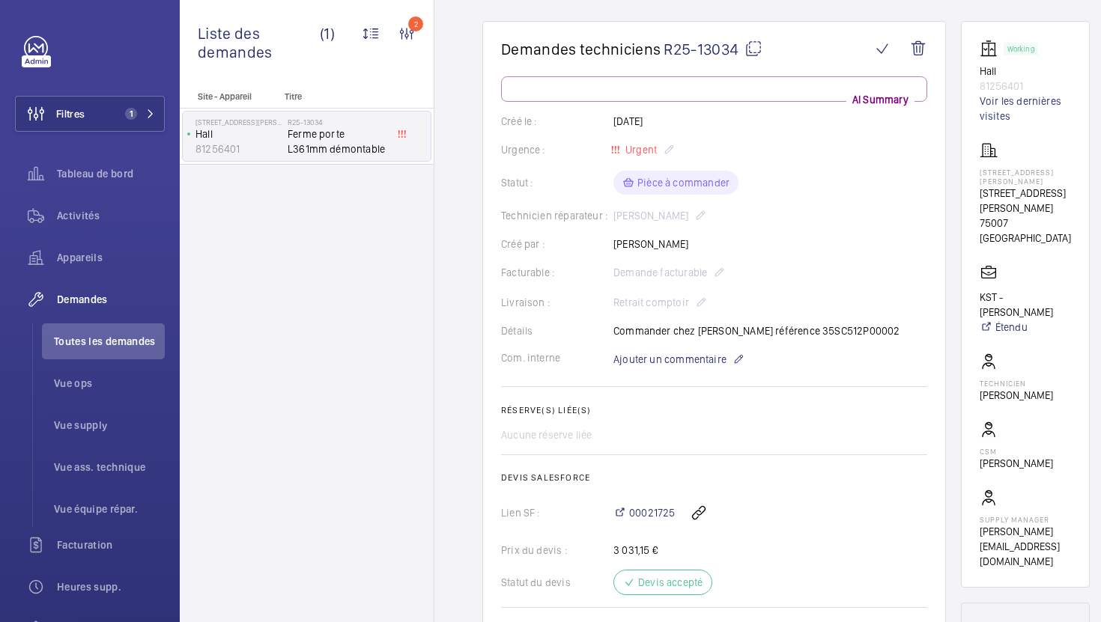
scroll to position [442, 0]
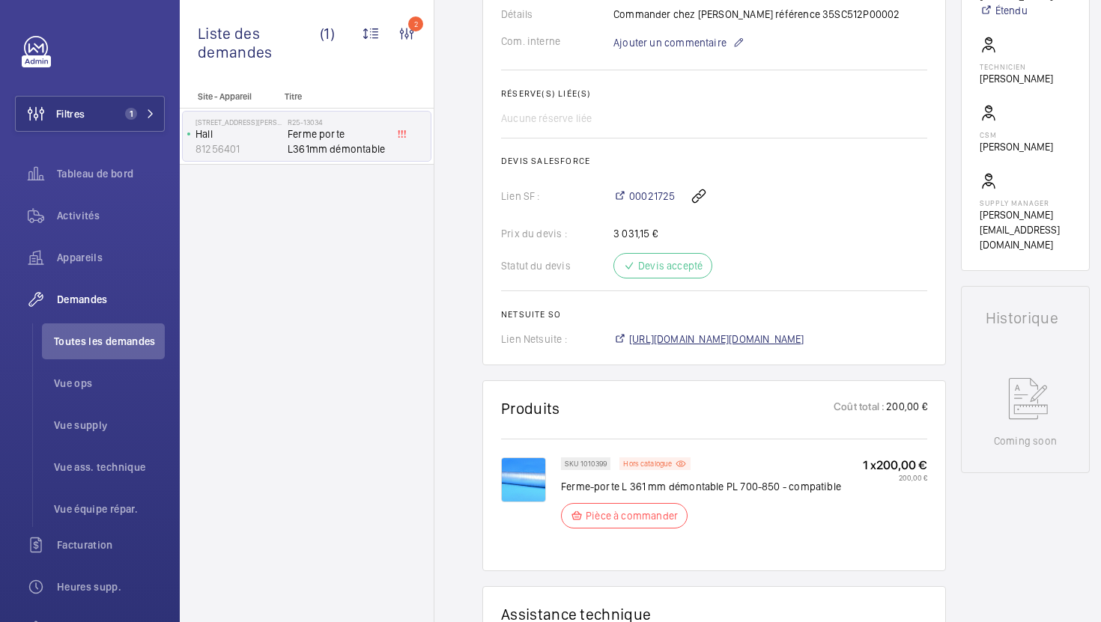
click at [793, 338] on span "[URL][DOMAIN_NAME][DOMAIN_NAME]" at bounding box center [716, 339] width 175 height 15
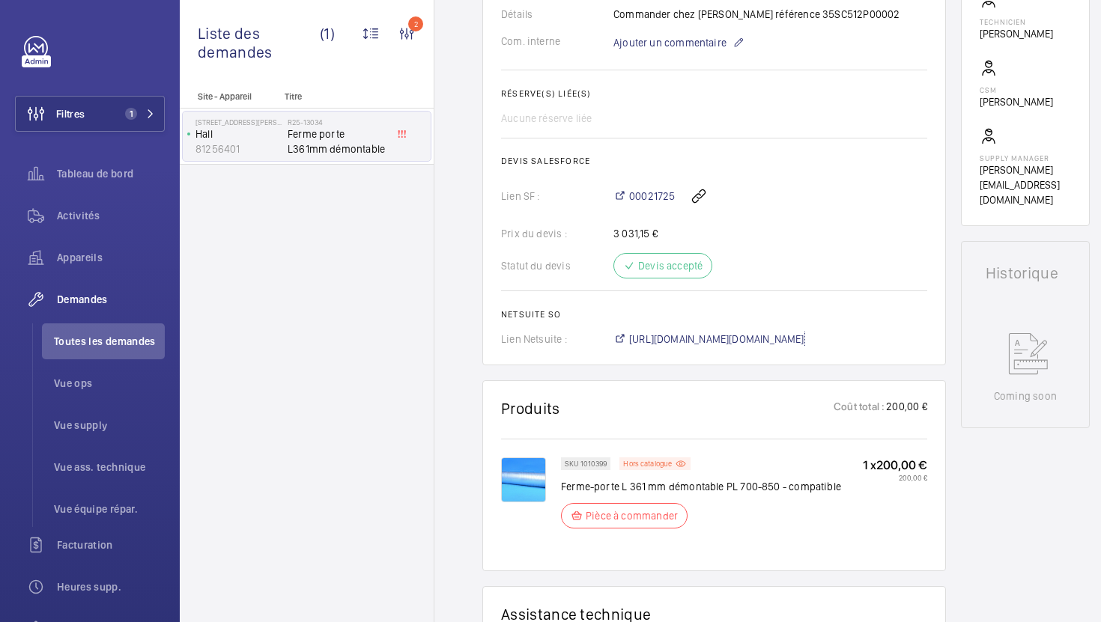
scroll to position [0, 0]
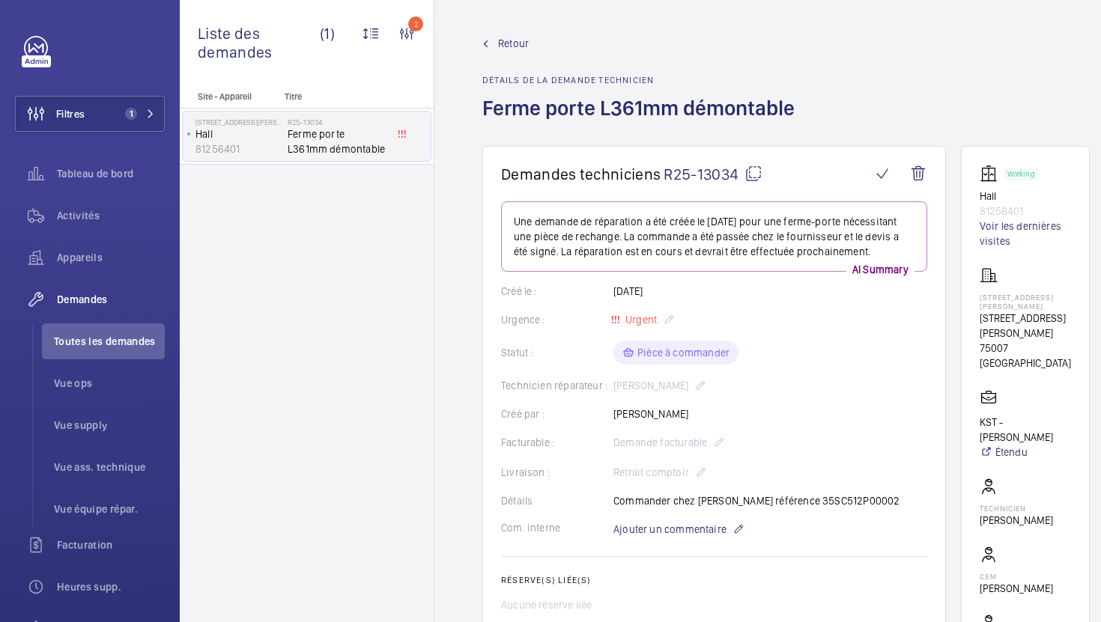
click at [986, 312] on p "[STREET_ADDRESS][PERSON_NAME]" at bounding box center [1025, 326] width 91 height 30
copy p "[STREET_ADDRESS][PERSON_NAME]"
